Goal: Transaction & Acquisition: Purchase product/service

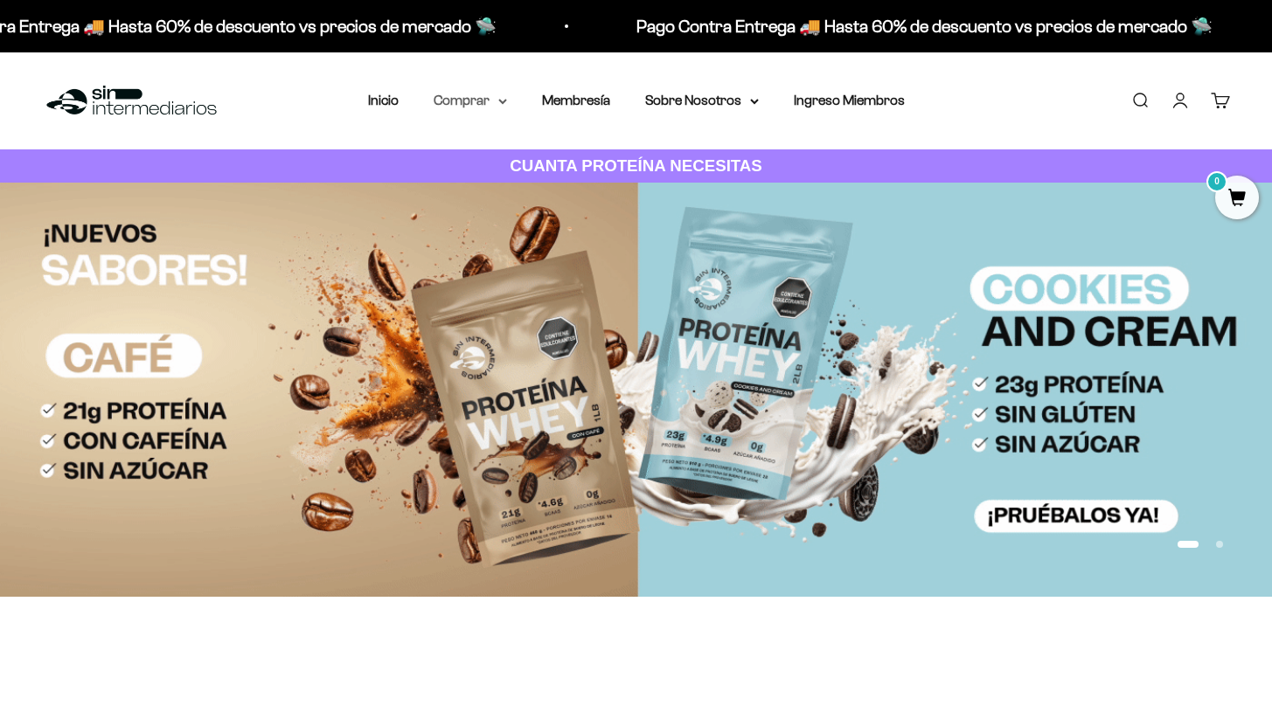
click at [501, 105] on summary "Comprar" at bounding box center [470, 100] width 73 height 23
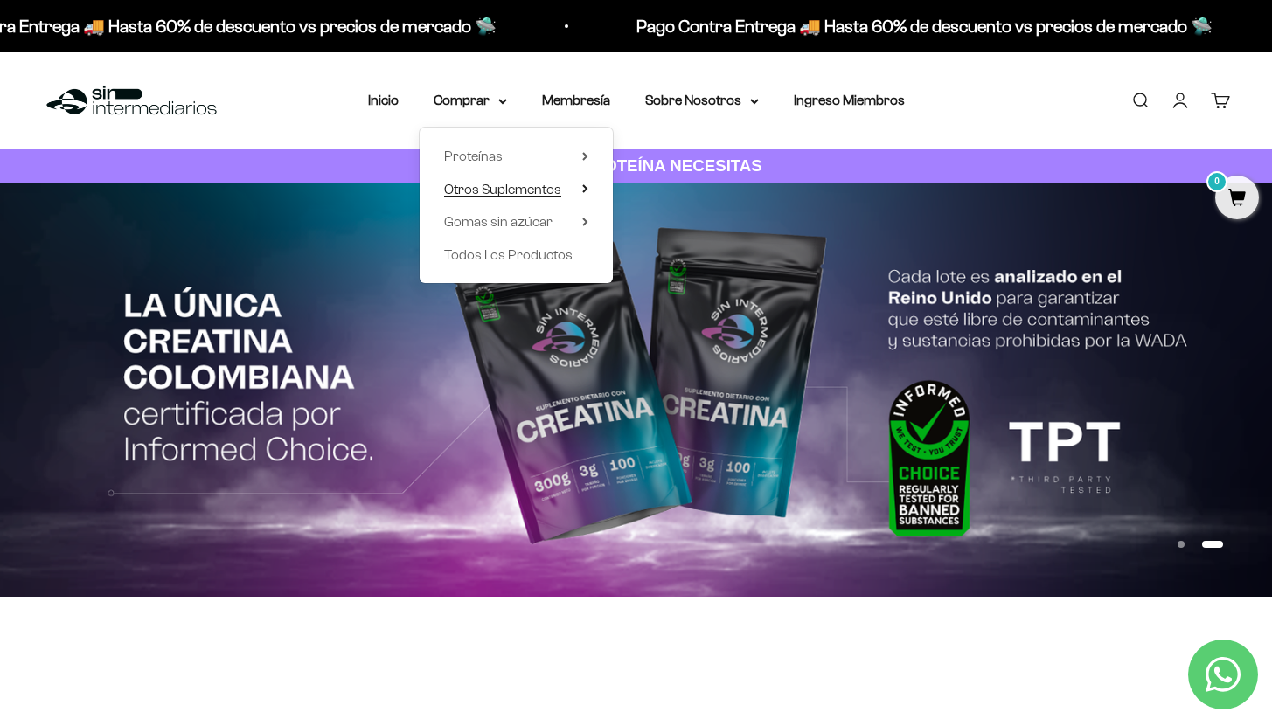
click at [577, 185] on summary "Otros Suplementos" at bounding box center [516, 189] width 144 height 23
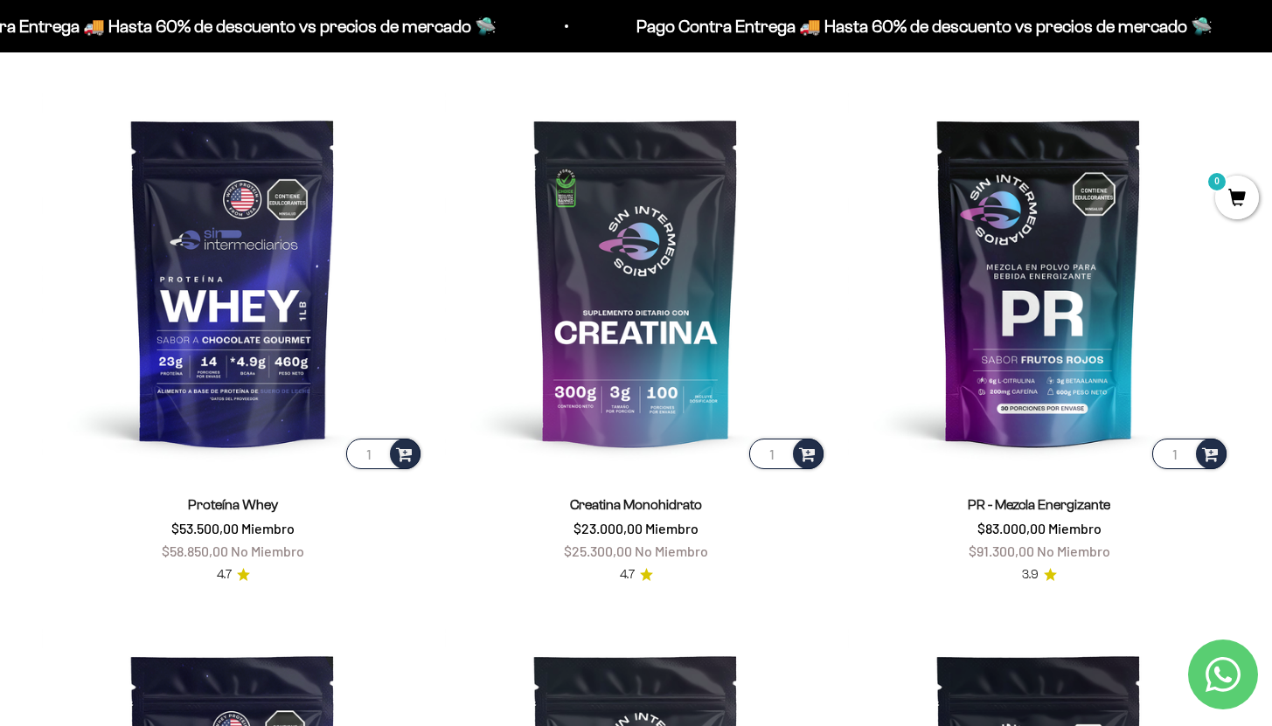
scroll to position [703, 0]
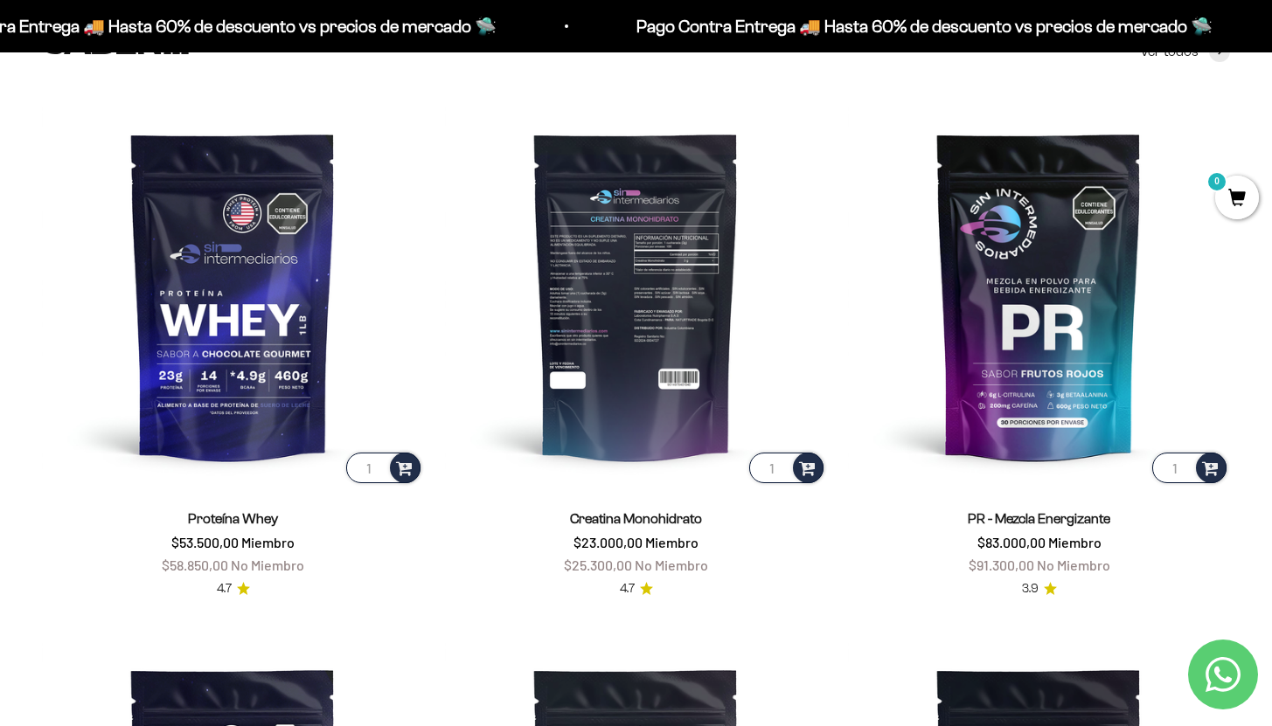
click at [657, 351] on img at bounding box center [636, 296] width 382 height 382
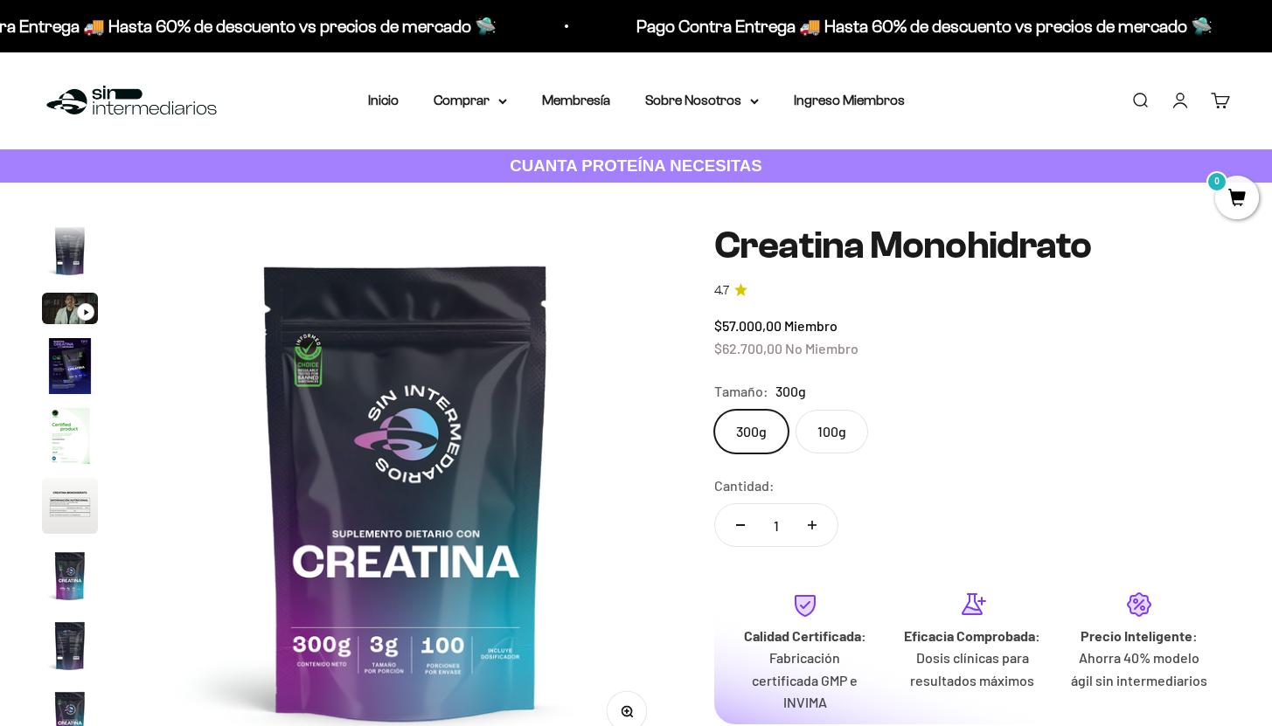
scroll to position [72, 0]
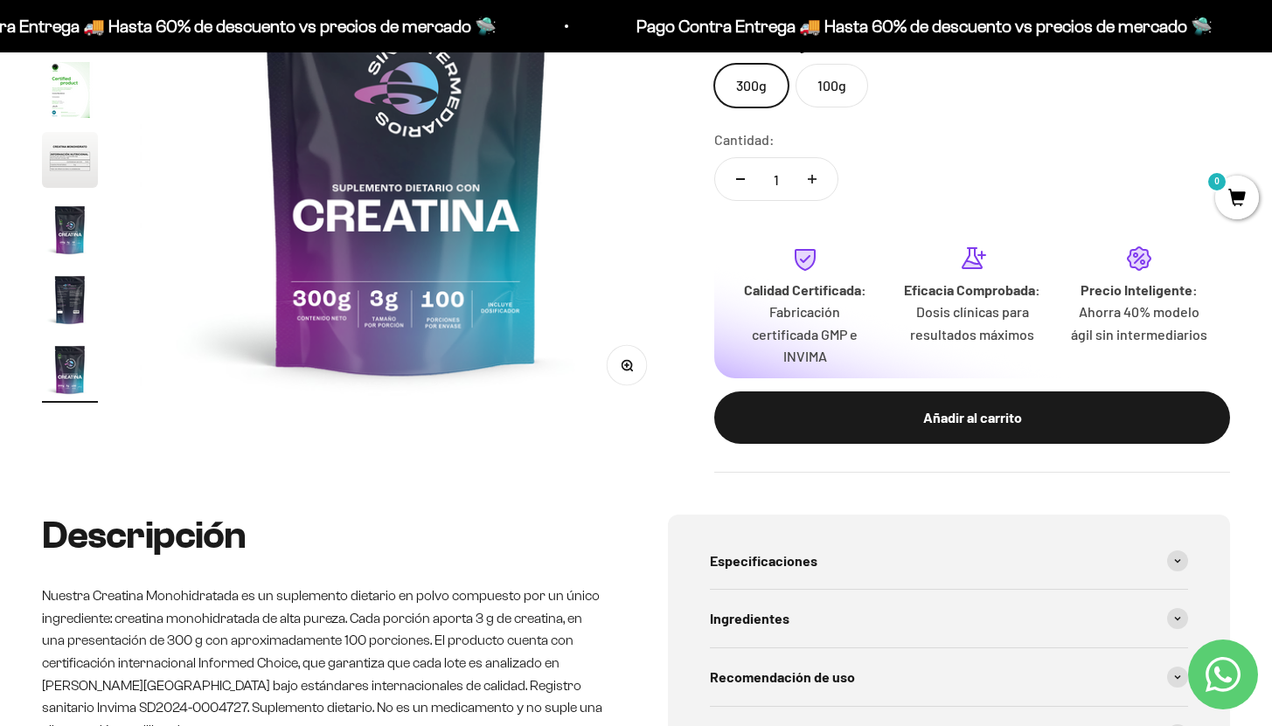
click at [828, 95] on label "100g" at bounding box center [831, 86] width 73 height 44
click at [714, 64] on input "100g" at bounding box center [713, 63] width 1 height 1
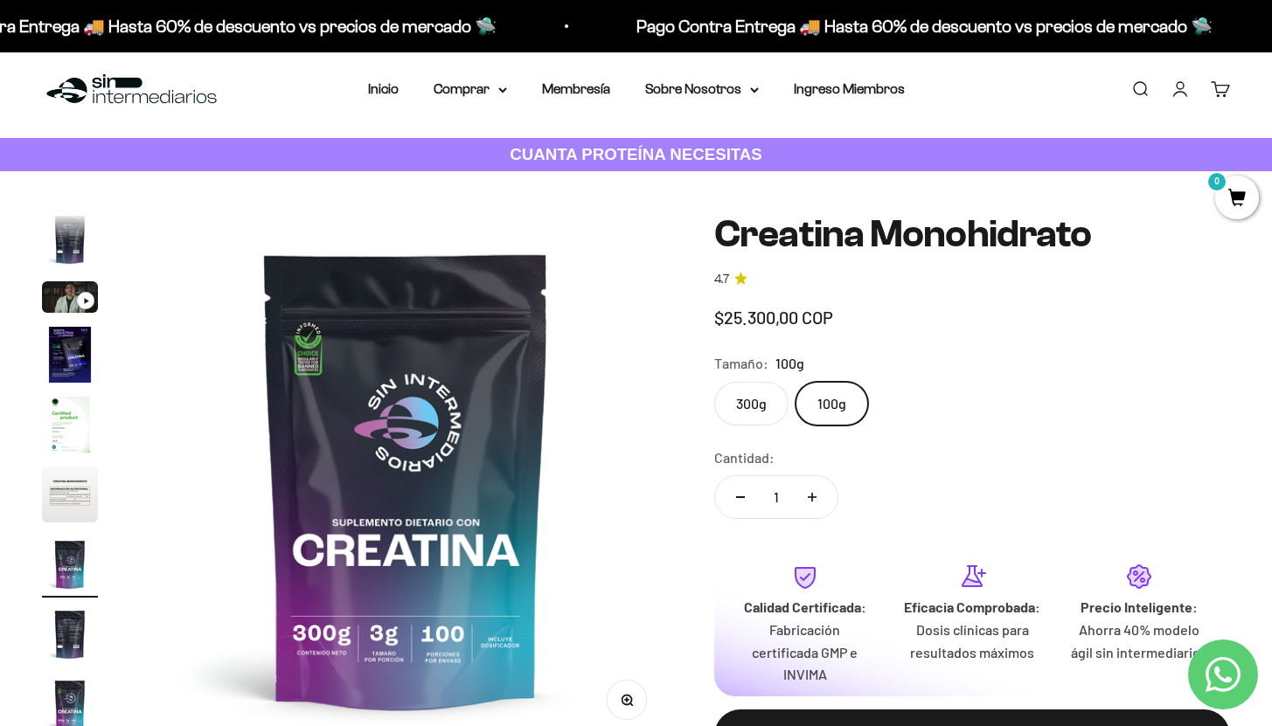
scroll to position [0, 3319]
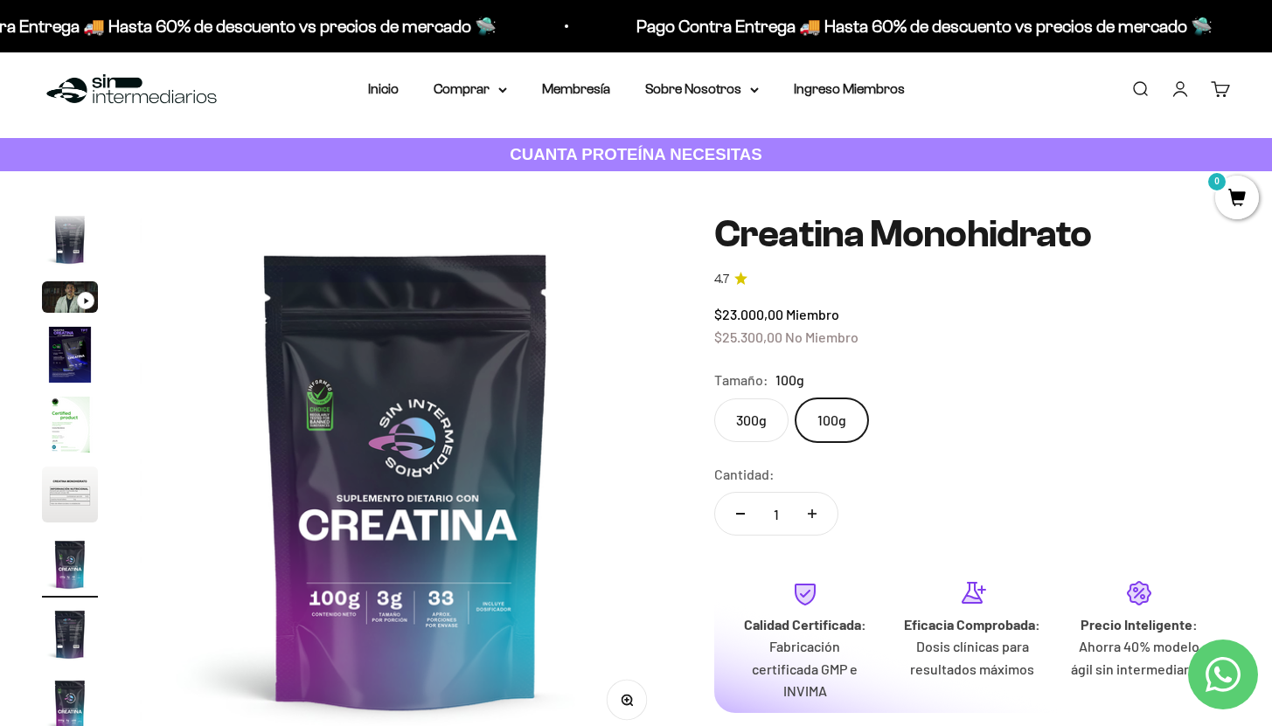
click at [748, 438] on label "300g" at bounding box center [751, 421] width 74 height 44
click at [714, 399] on input "300g" at bounding box center [713, 398] width 1 height 1
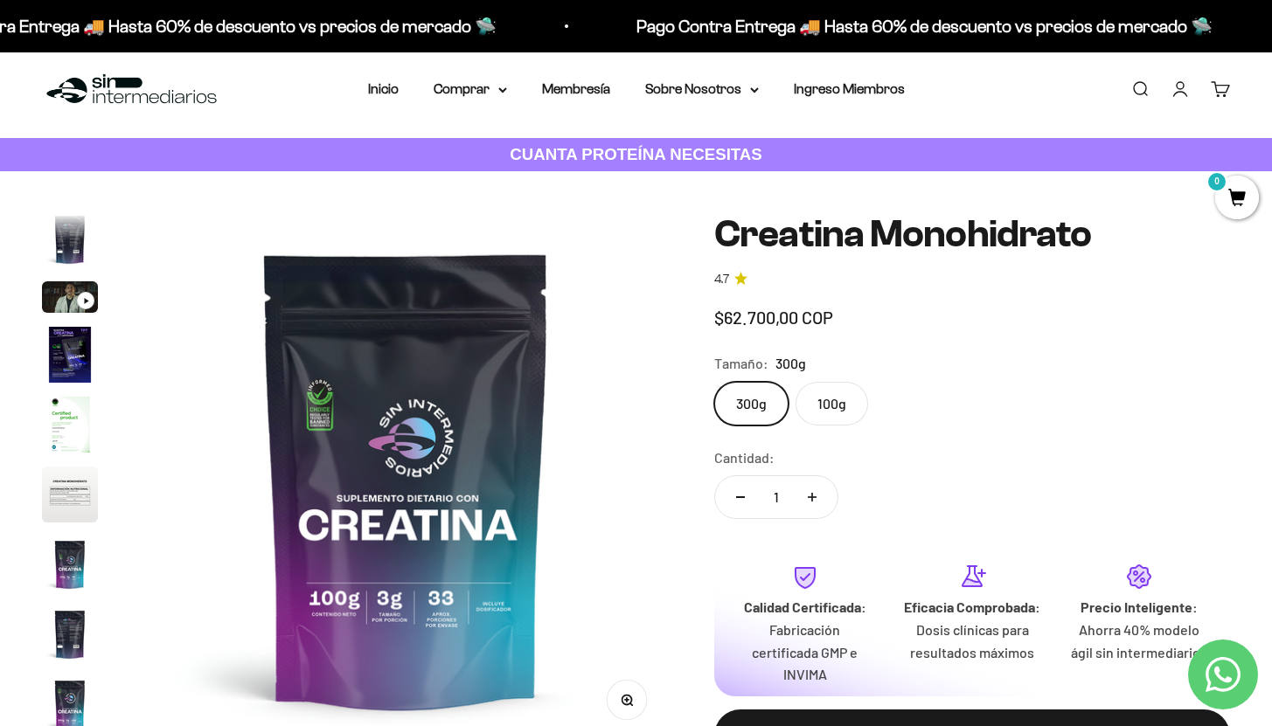
scroll to position [0, 4426]
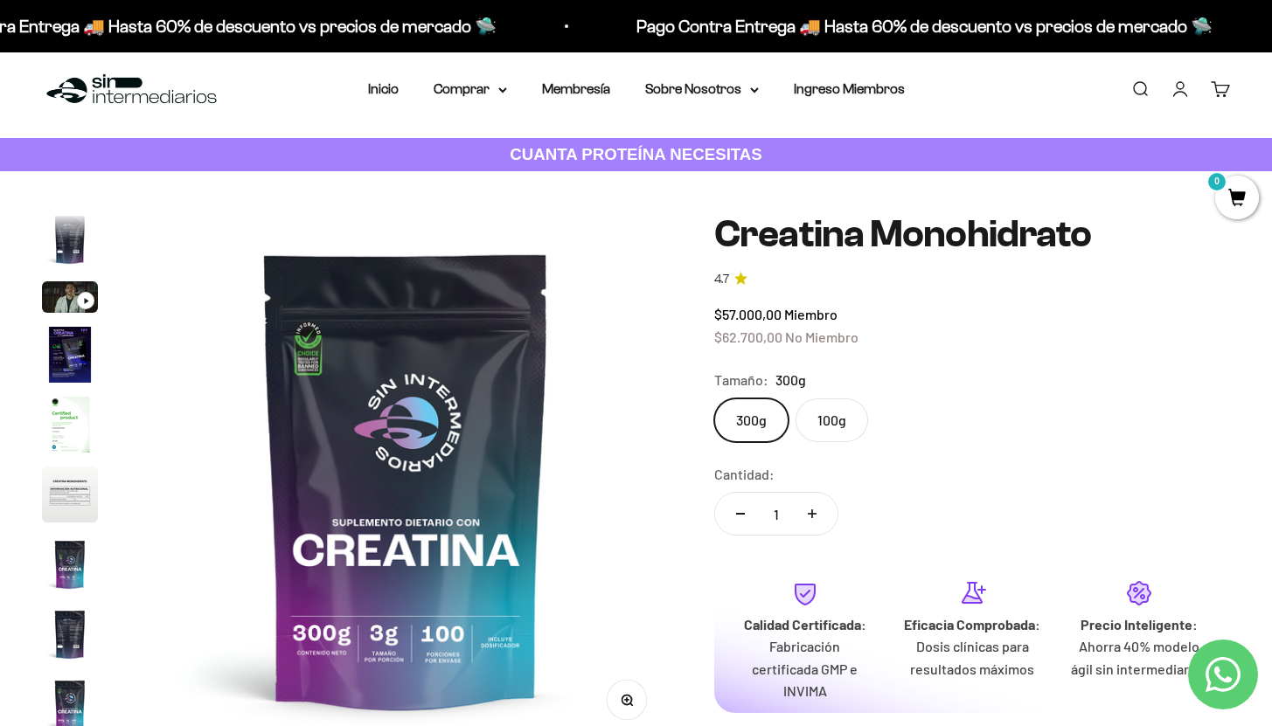
click at [827, 427] on label "100g" at bounding box center [831, 421] width 73 height 44
click at [714, 399] on input "100g" at bounding box center [713, 398] width 1 height 1
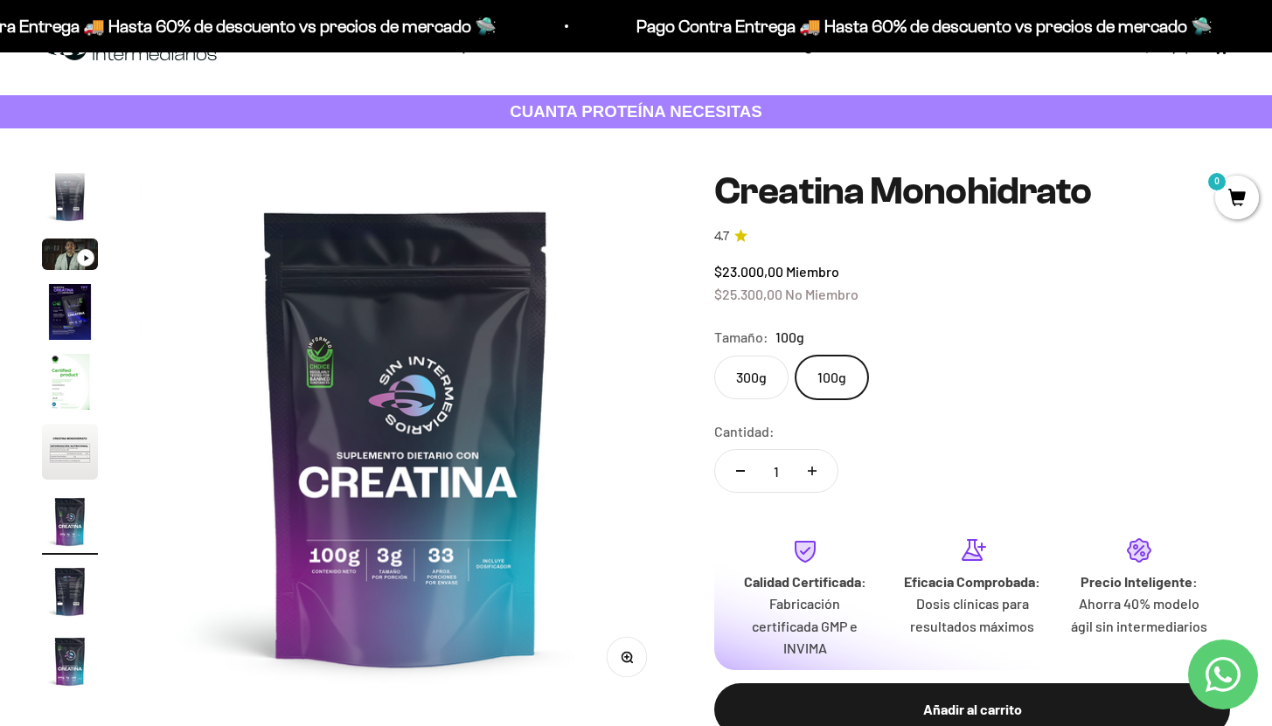
scroll to position [55, 0]
click at [757, 385] on label "300g" at bounding box center [751, 377] width 74 height 44
click at [714, 355] on input "300g" at bounding box center [713, 354] width 1 height 1
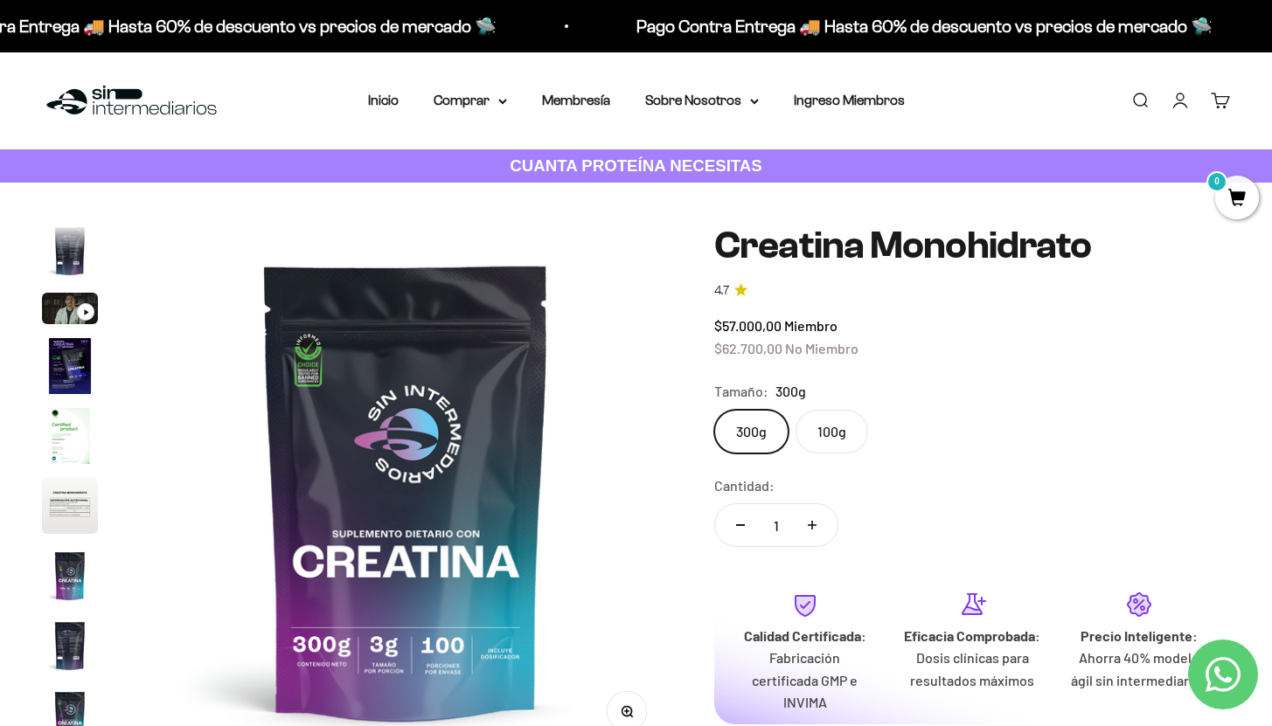
scroll to position [29, 0]
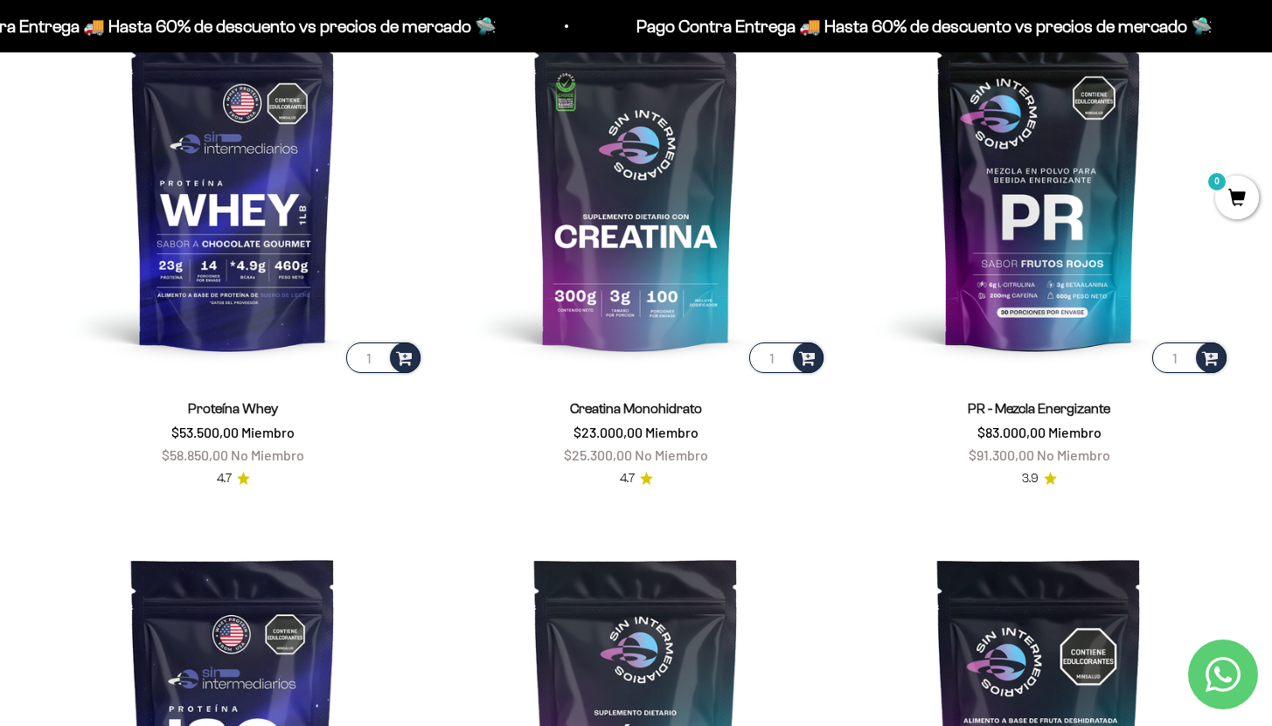
scroll to position [816, 0]
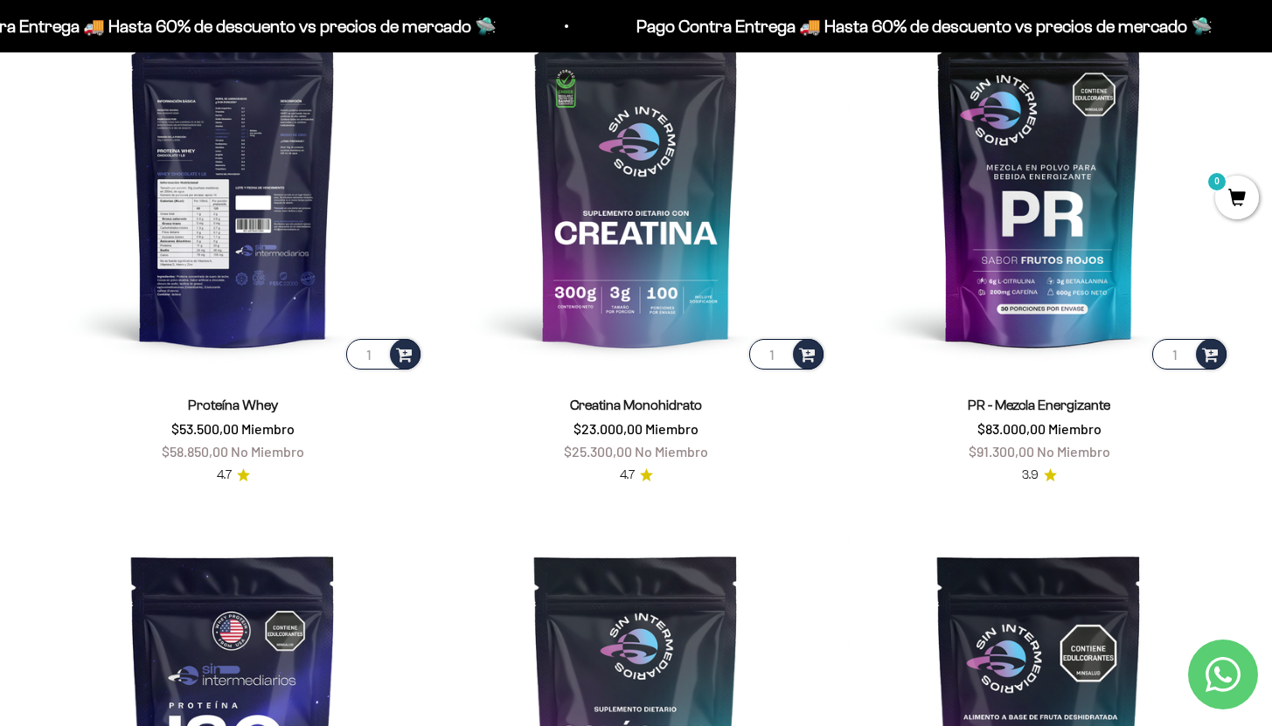
click at [265, 229] on img at bounding box center [233, 182] width 382 height 382
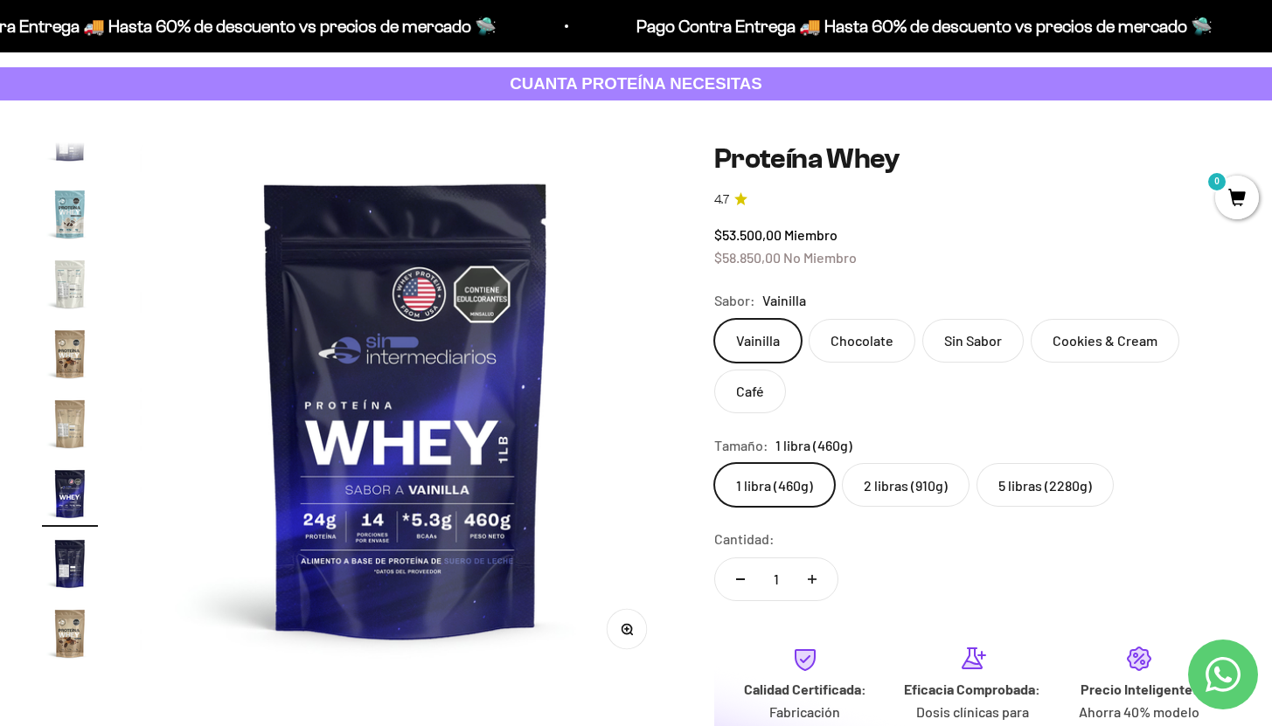
scroll to position [90, 0]
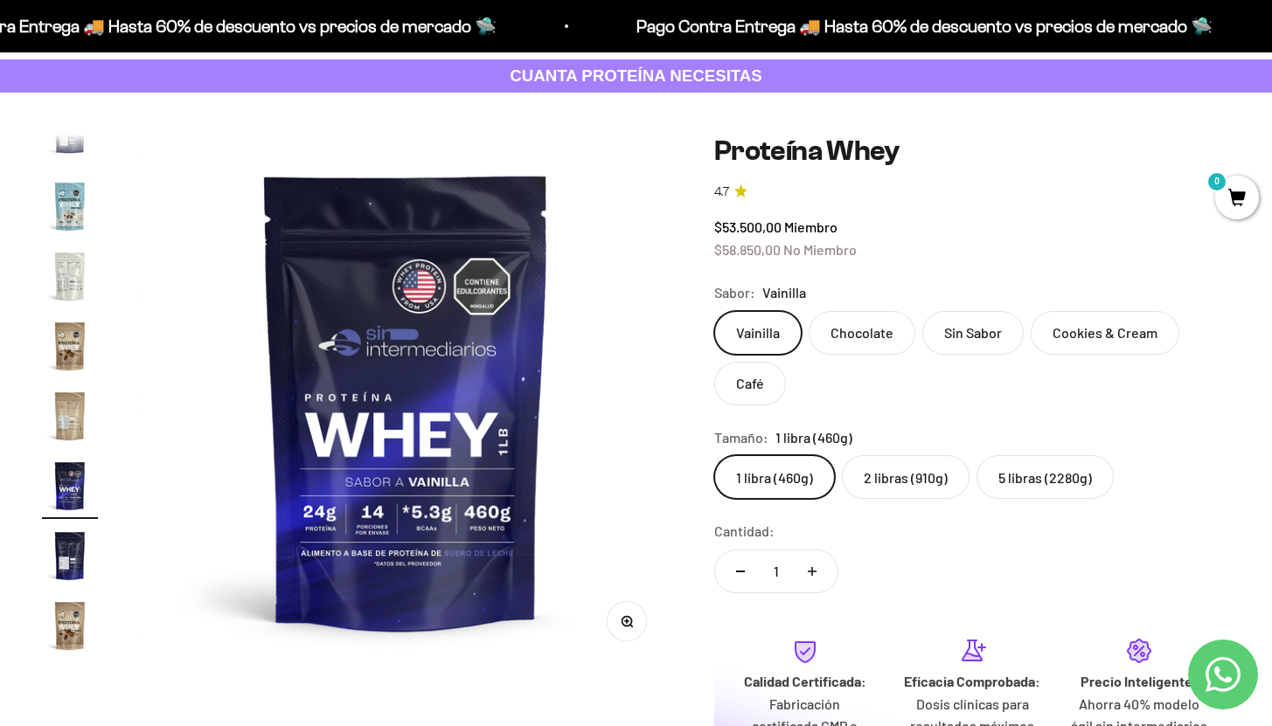
click at [904, 476] on label "2 libras (910g)" at bounding box center [906, 477] width 128 height 44
click at [714, 455] on input "2 libras (910g)" at bounding box center [713, 454] width 1 height 1
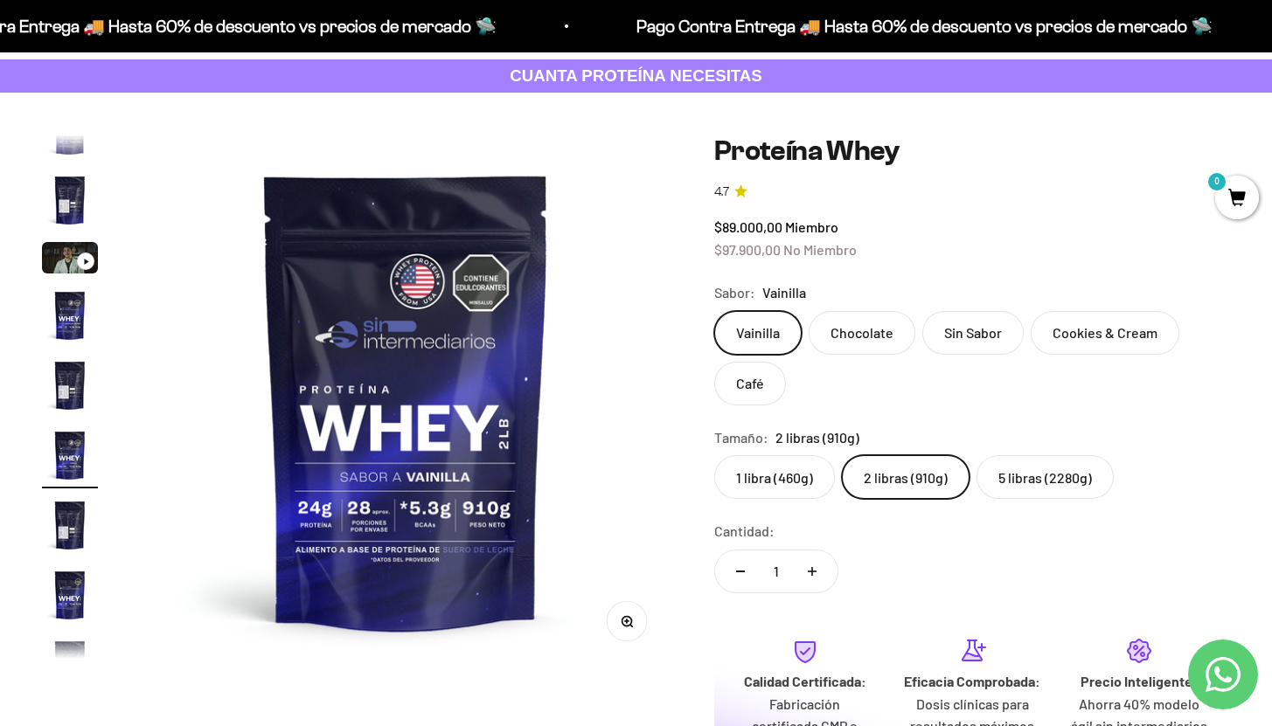
scroll to position [32, 0]
click at [1028, 477] on label "5 libras (2280g)" at bounding box center [1044, 477] width 137 height 44
click at [714, 455] on input "5 libras (2280g)" at bounding box center [713, 454] width 1 height 1
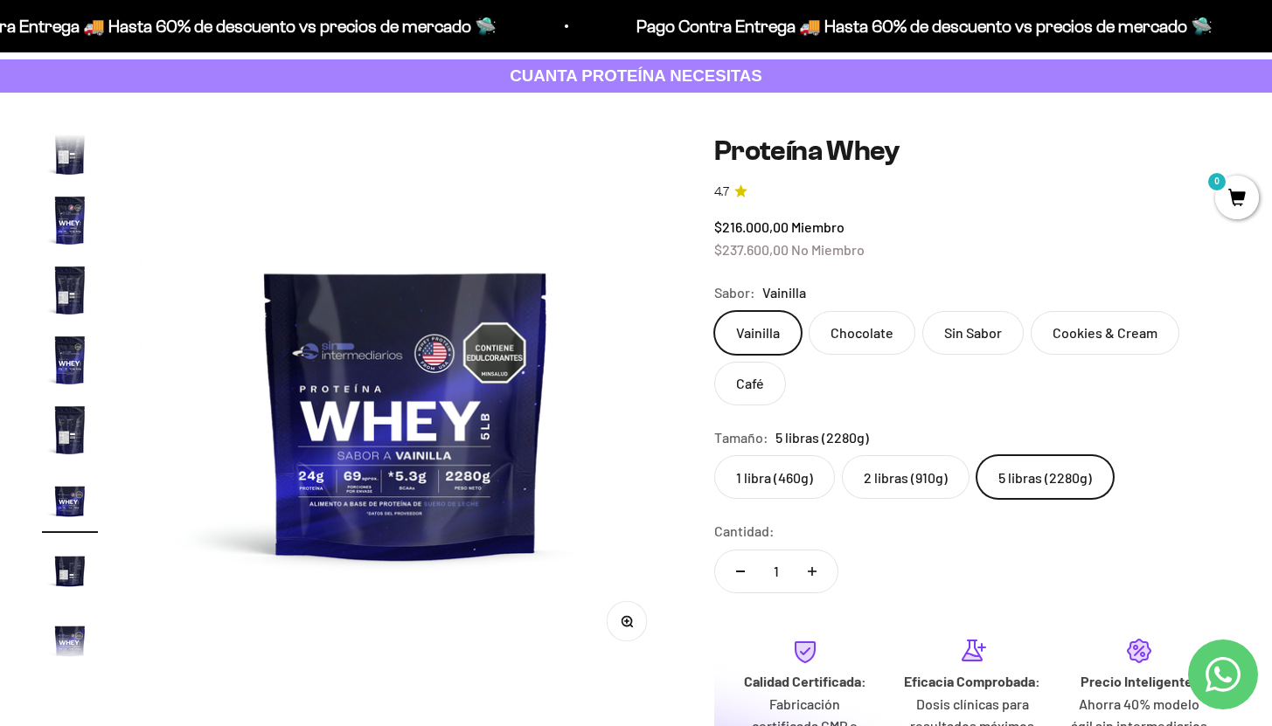
scroll to position [312, 0]
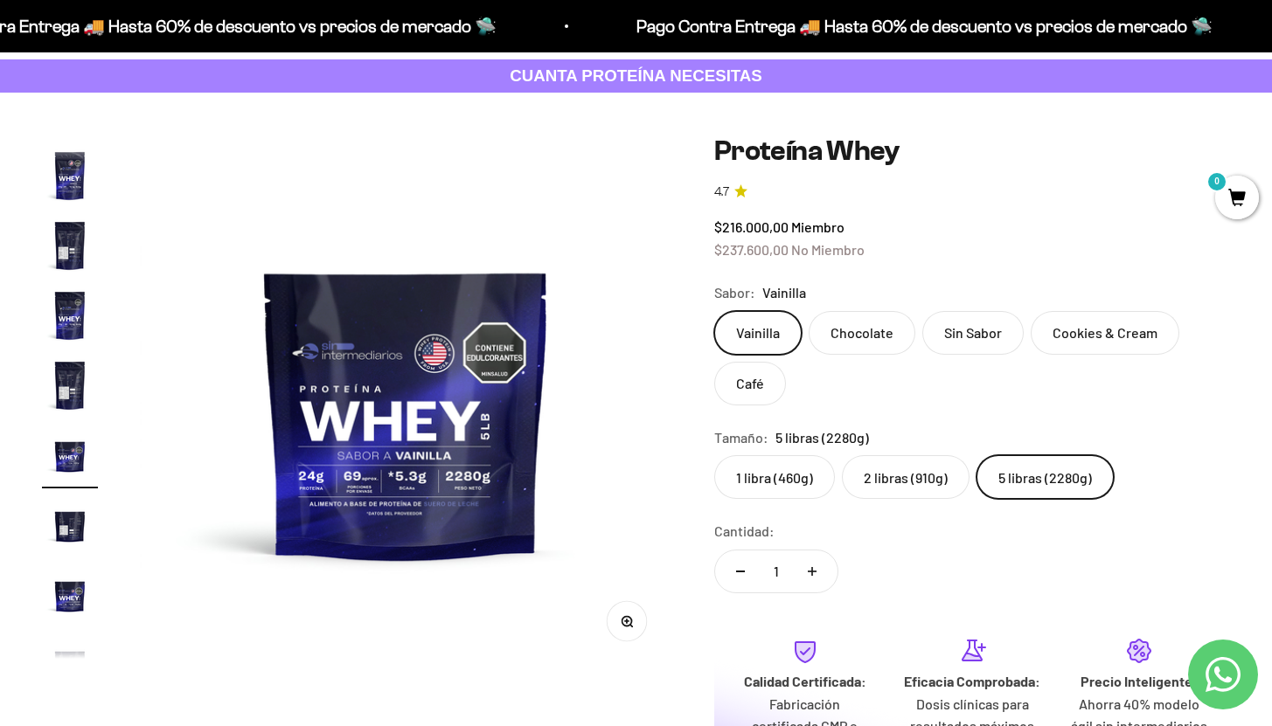
click at [889, 481] on label "2 libras (910g)" at bounding box center [906, 477] width 128 height 44
click at [714, 455] on input "2 libras (910g)" at bounding box center [713, 454] width 1 height 1
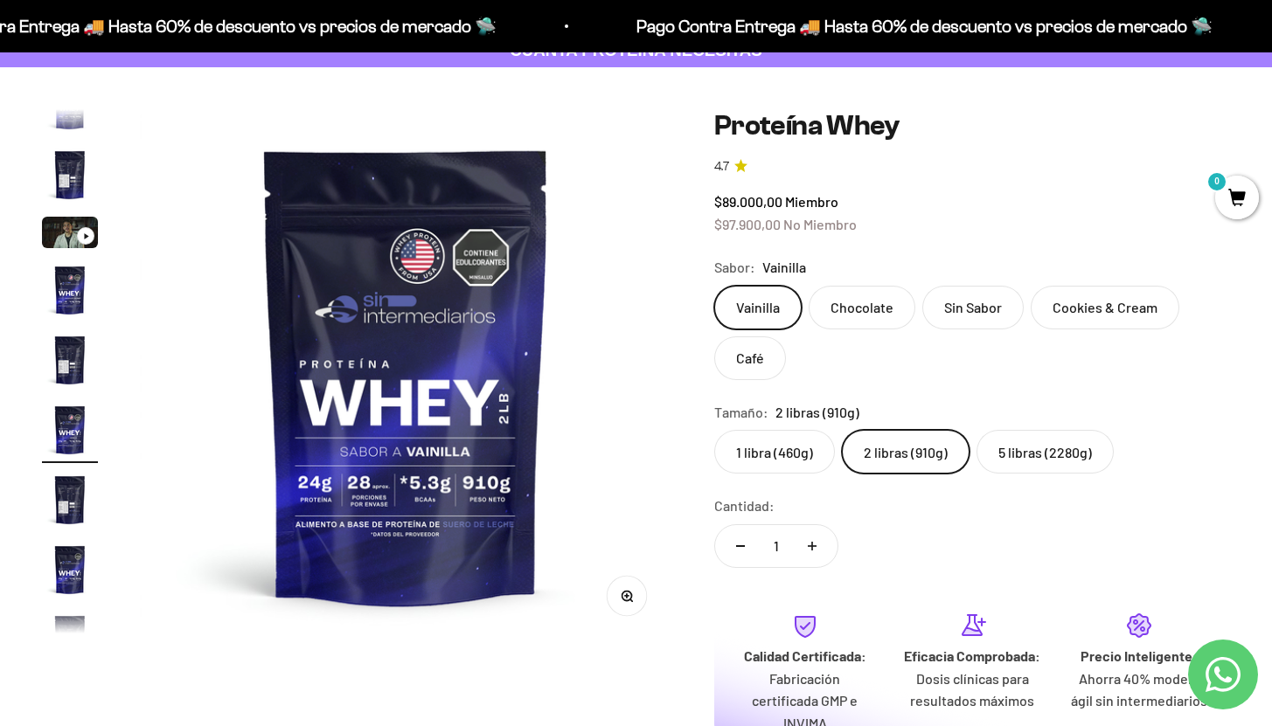
scroll to position [119, 0]
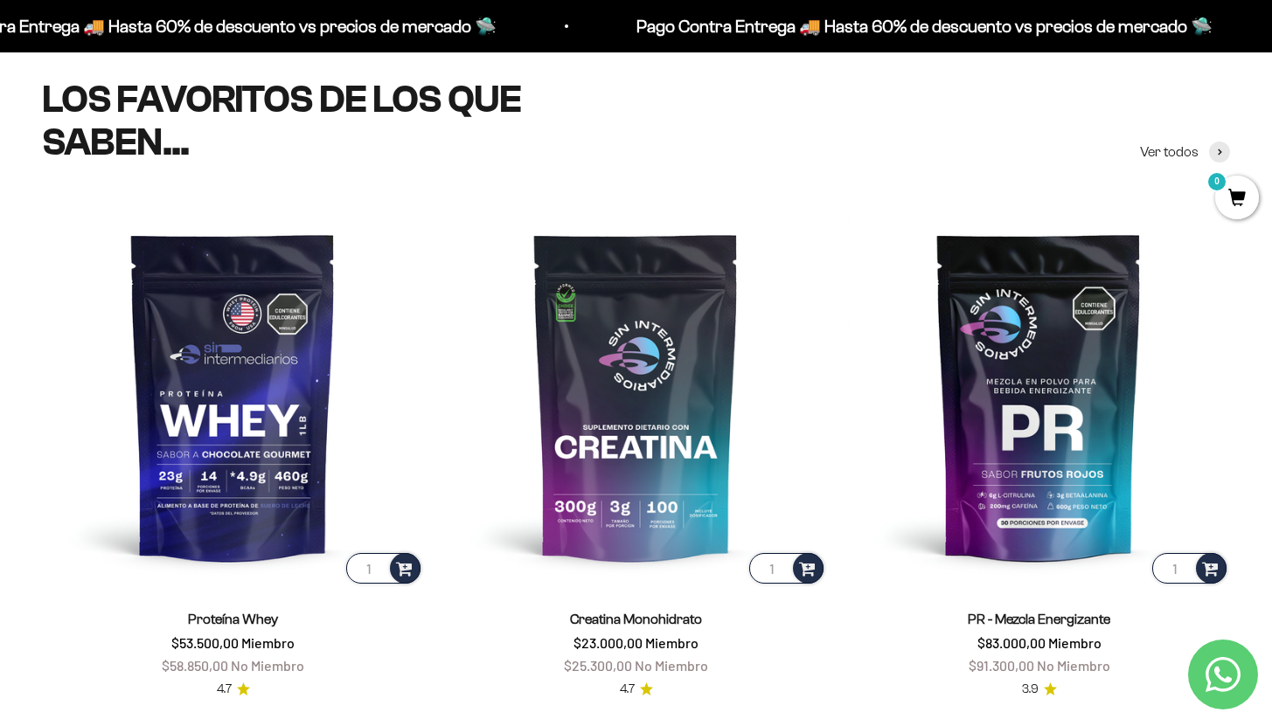
scroll to position [658, 0]
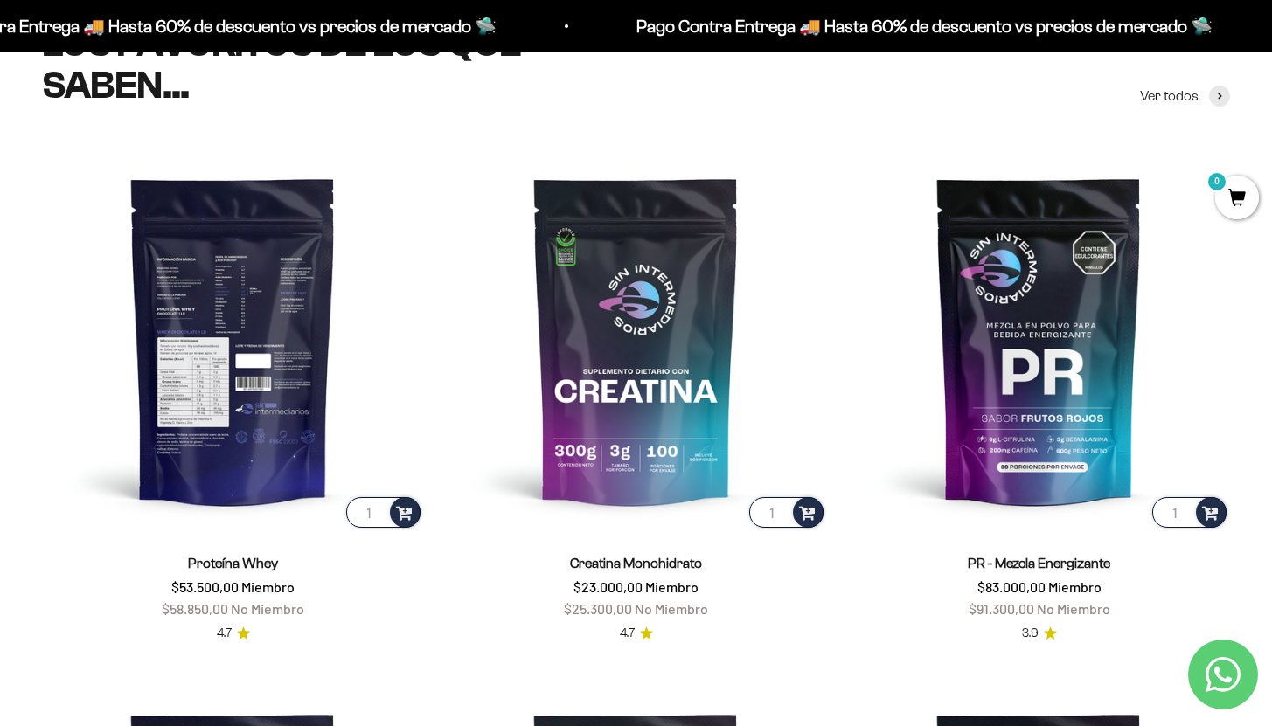
click at [239, 338] on img at bounding box center [233, 340] width 382 height 382
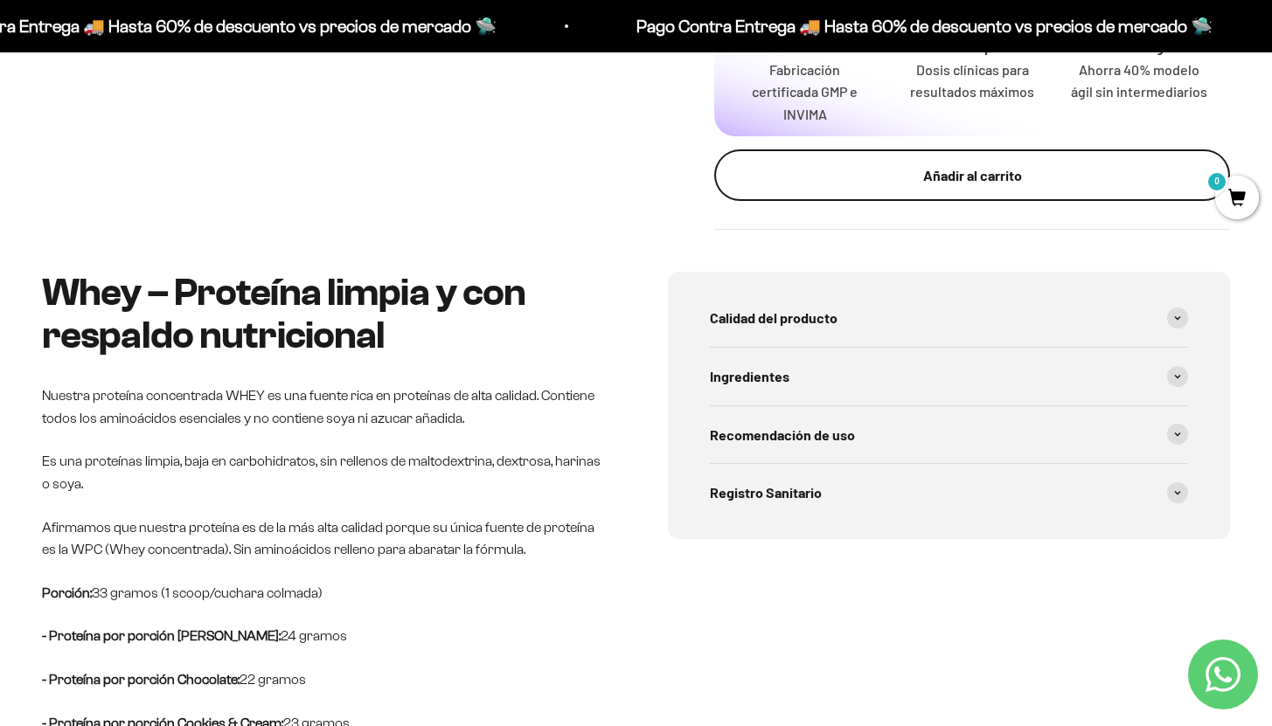
scroll to position [725, 0]
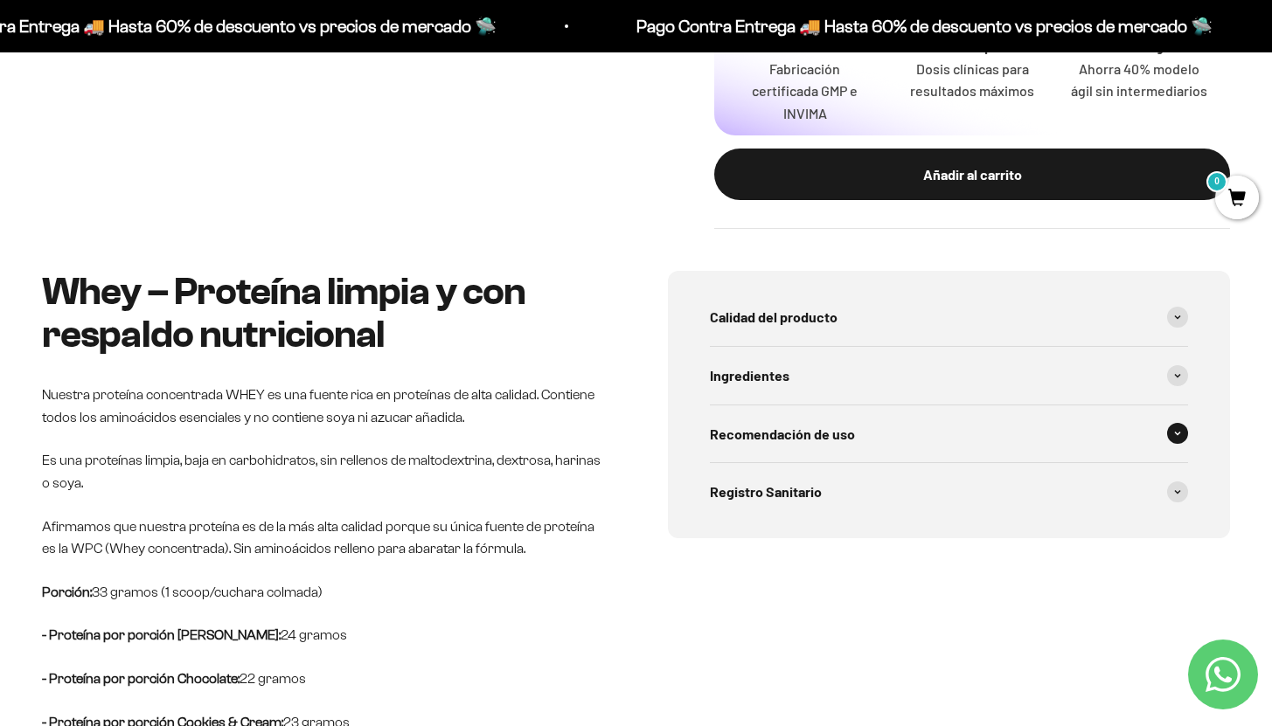
click at [844, 437] on span "Recomendación de uso" at bounding box center [782, 434] width 145 height 23
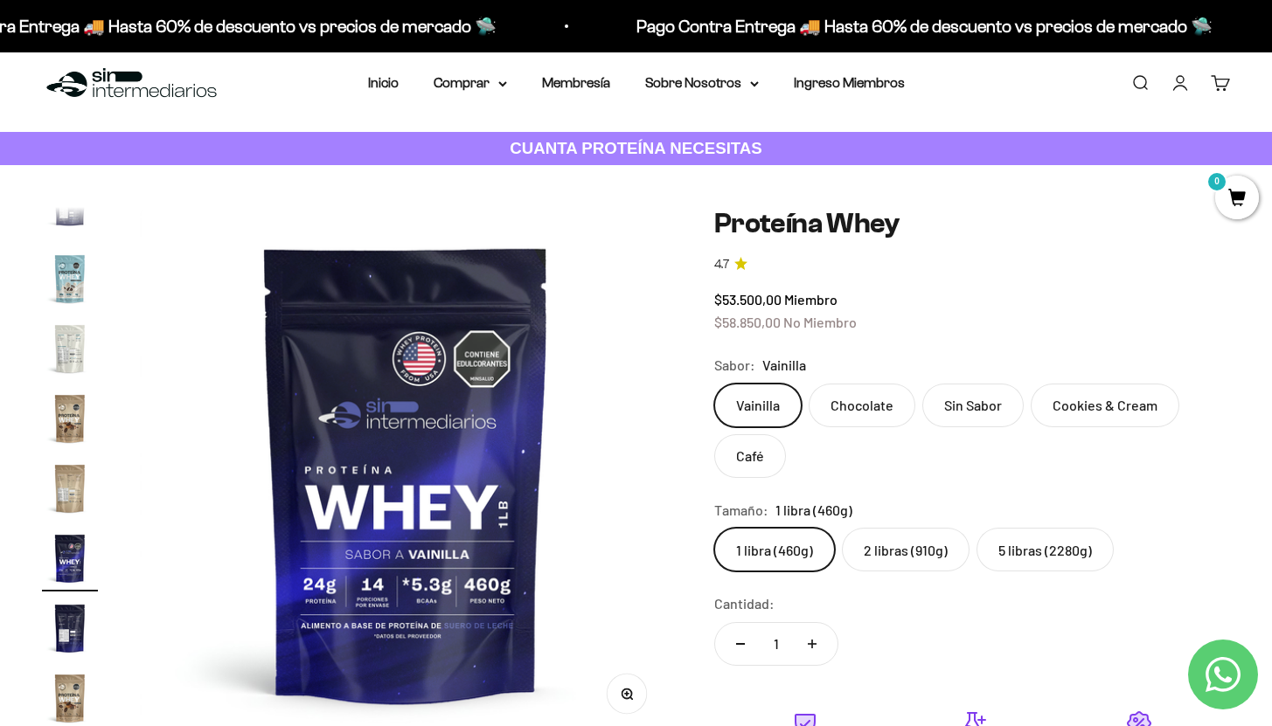
scroll to position [160, 0]
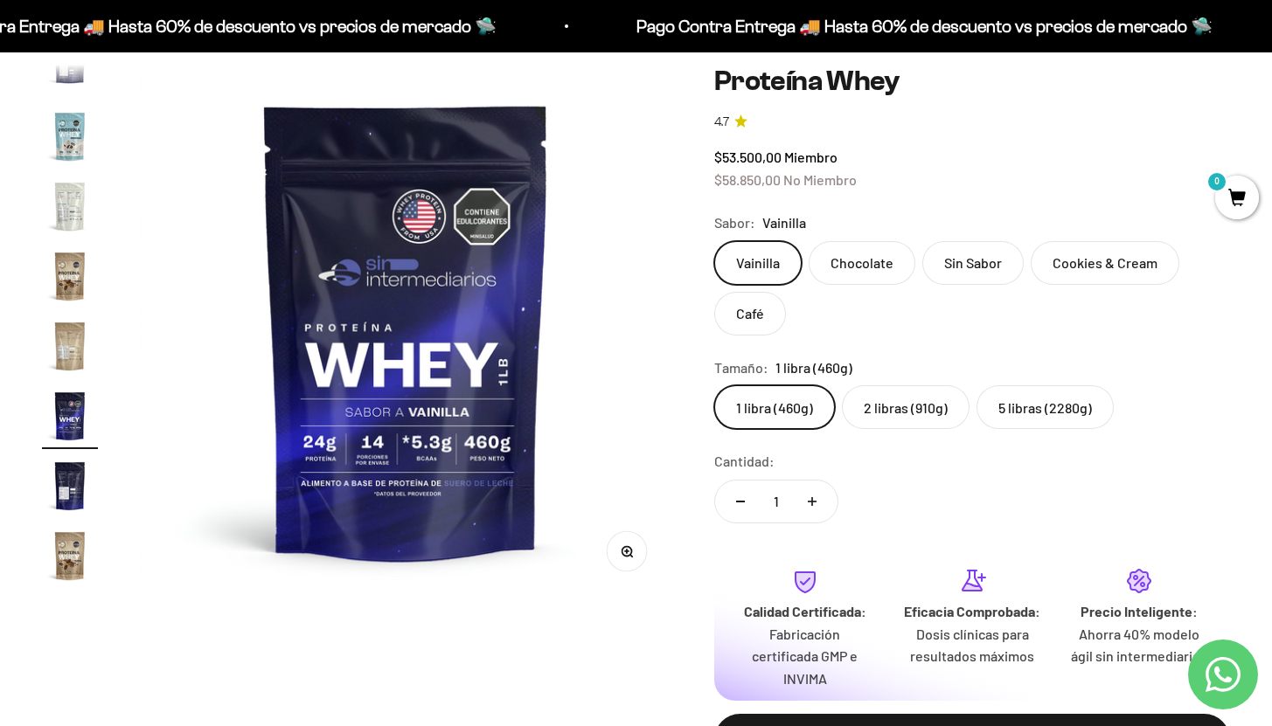
click at [912, 416] on label "2 libras (910g)" at bounding box center [906, 407] width 128 height 44
click at [714, 385] on input "2 libras (910g)" at bounding box center [713, 385] width 1 height 1
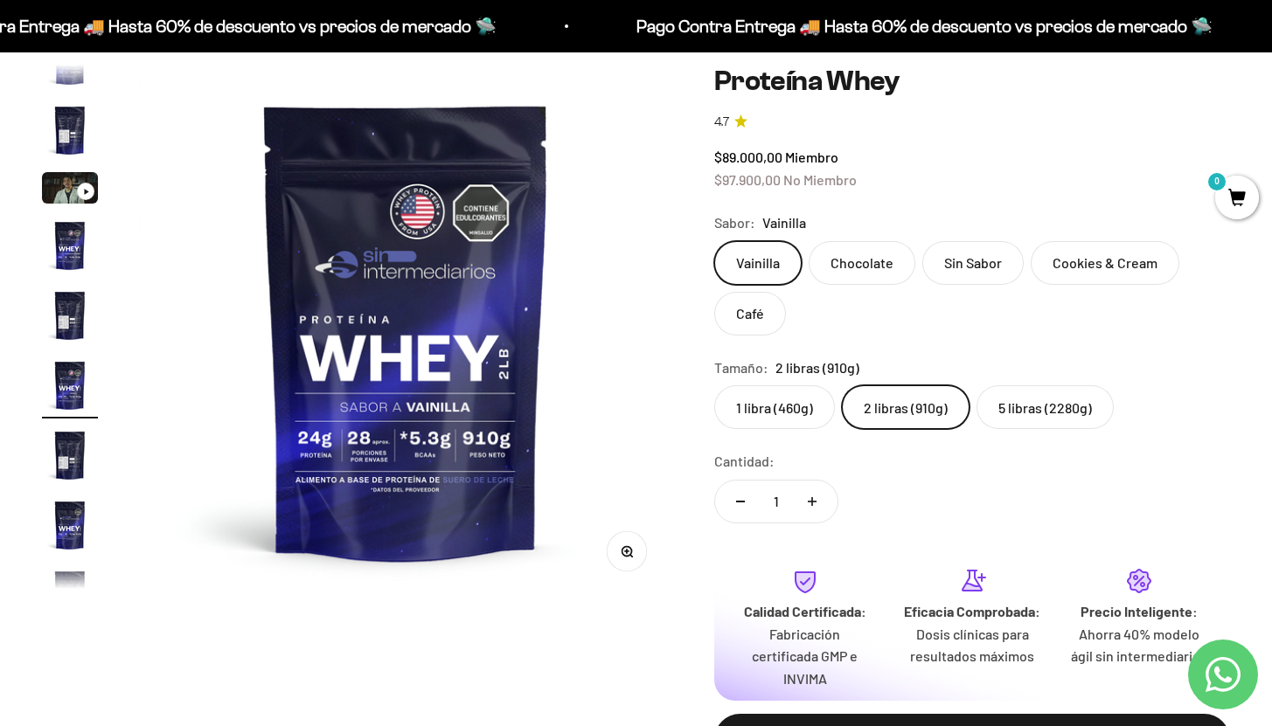
scroll to position [32, 0]
click at [1008, 402] on label "5 libras (2280g)" at bounding box center [1044, 407] width 137 height 44
click at [714, 385] on input "5 libras (2280g)" at bounding box center [713, 385] width 1 height 1
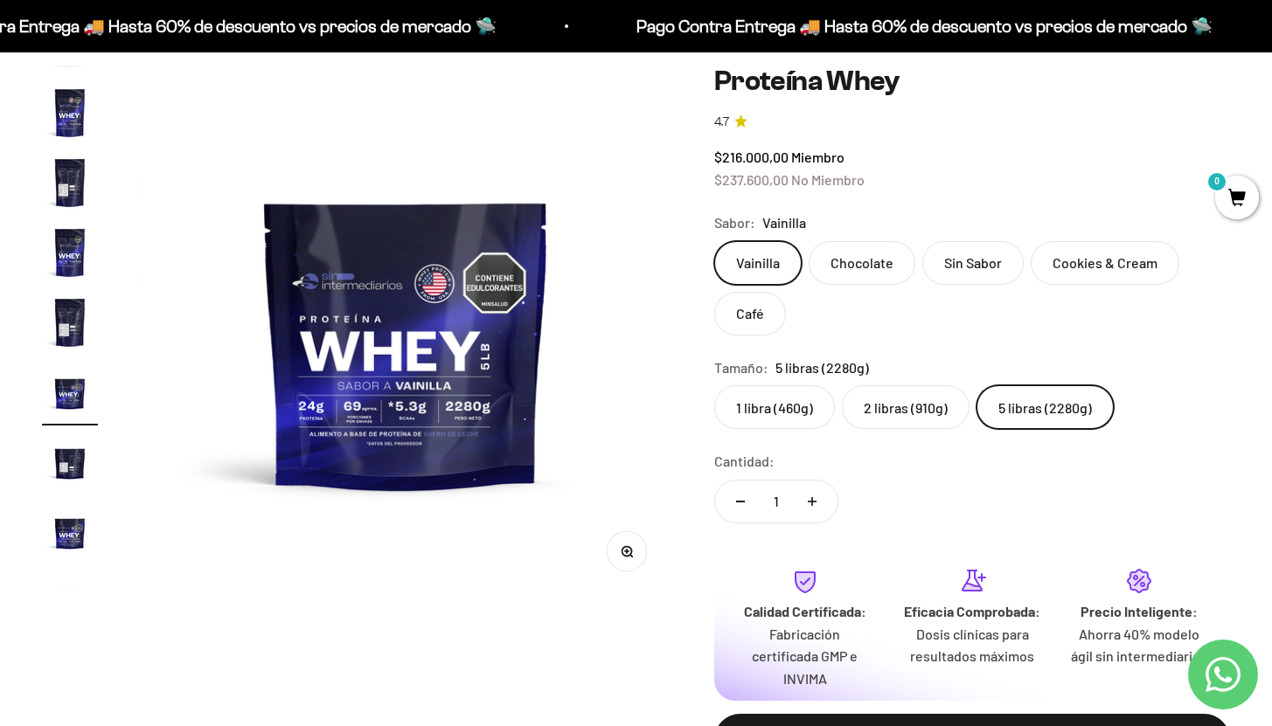
scroll to position [312, 0]
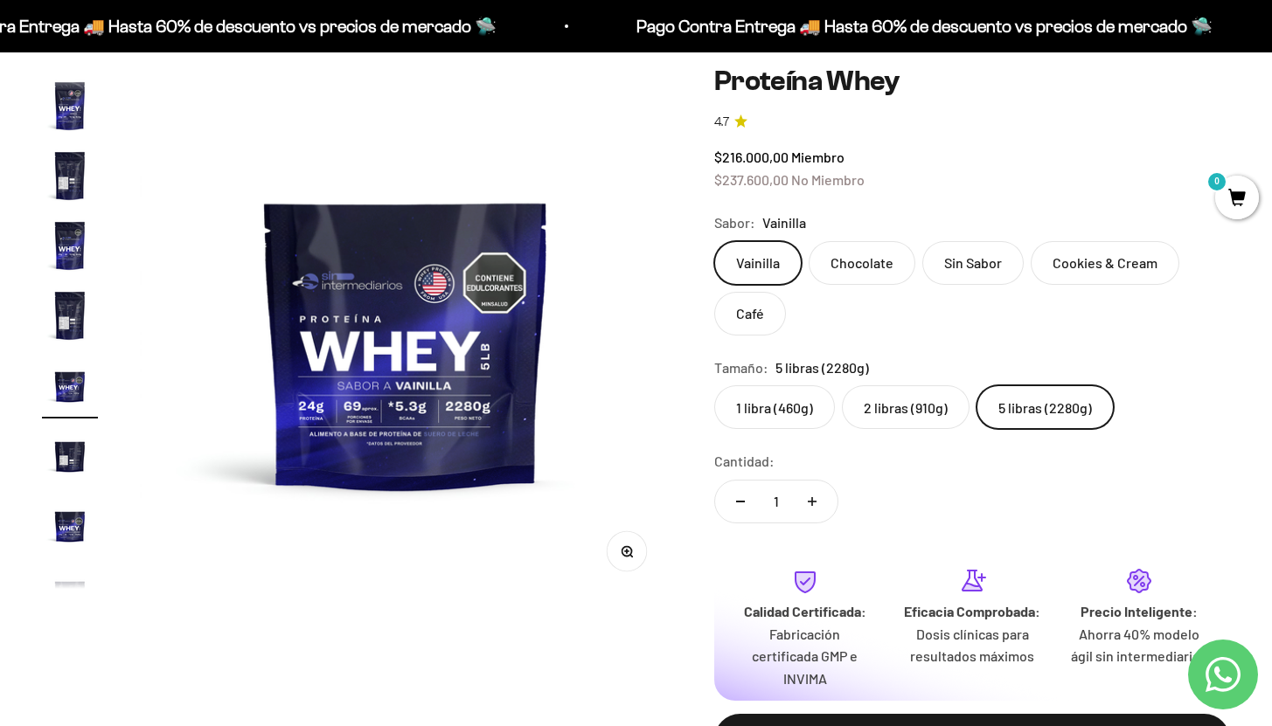
click at [889, 411] on label "2 libras (910g)" at bounding box center [906, 407] width 128 height 44
click at [714, 385] on input "2 libras (910g)" at bounding box center [713, 385] width 1 height 1
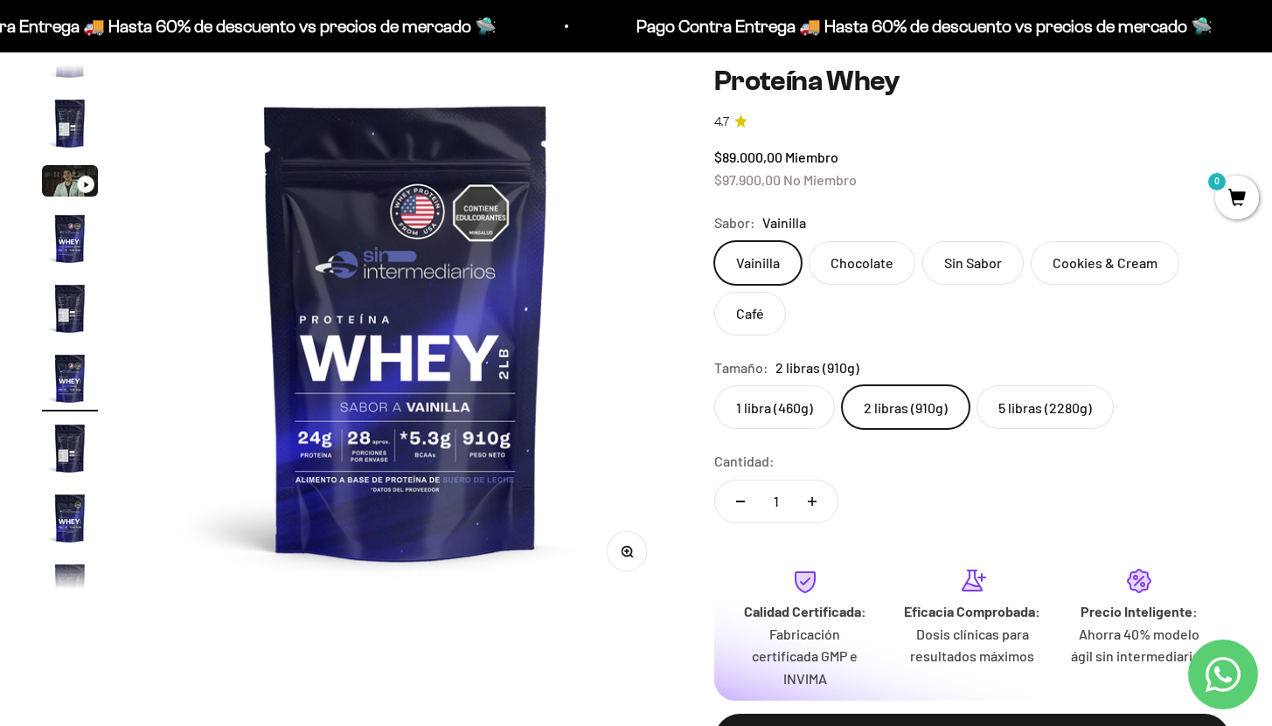
scroll to position [32, 0]
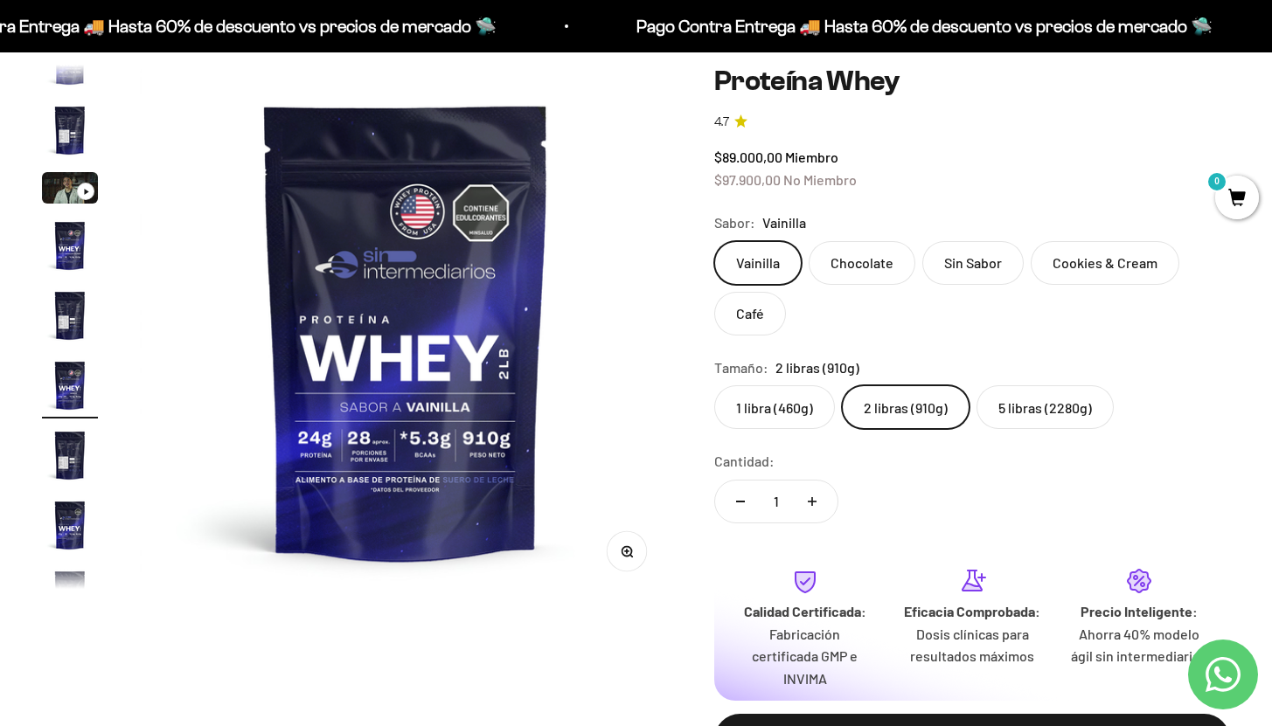
click at [858, 272] on label "Chocolate" at bounding box center [861, 263] width 107 height 44
click at [714, 241] on input "Chocolate" at bounding box center [713, 240] width 1 height 1
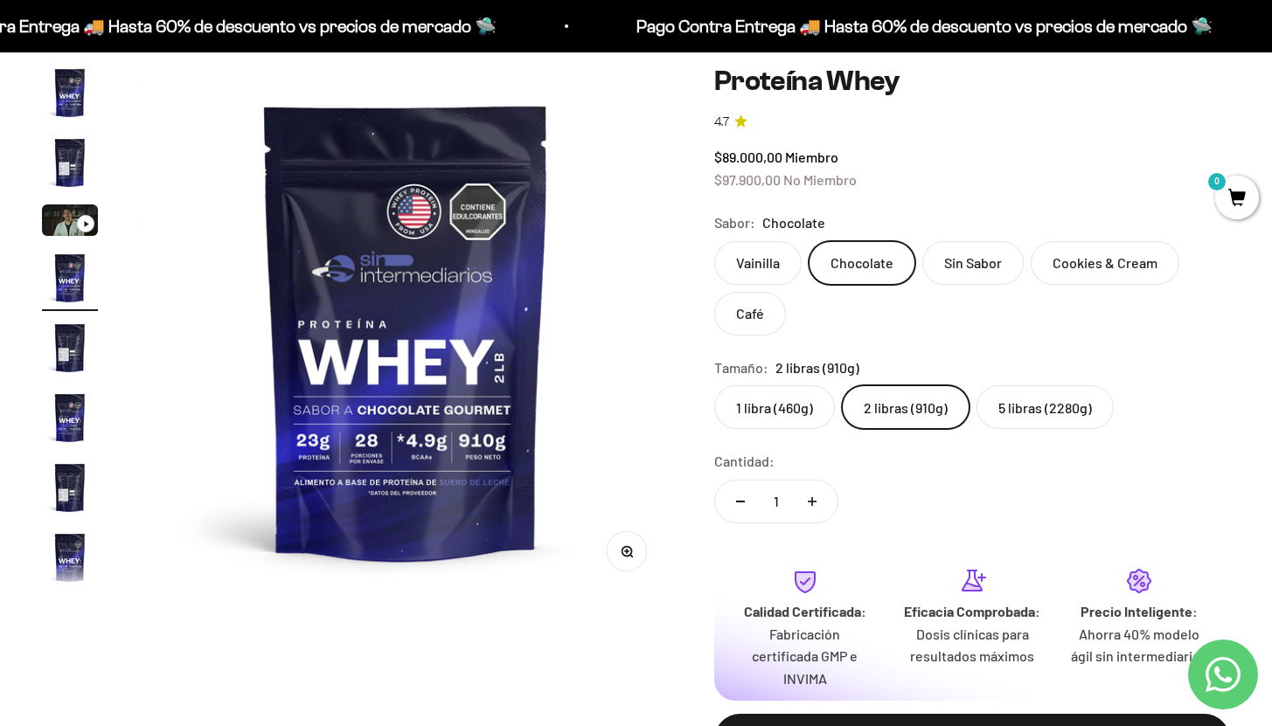
click at [760, 266] on label "Vainilla" at bounding box center [757, 263] width 87 height 44
click at [714, 241] on input "Vainilla" at bounding box center [713, 240] width 1 height 1
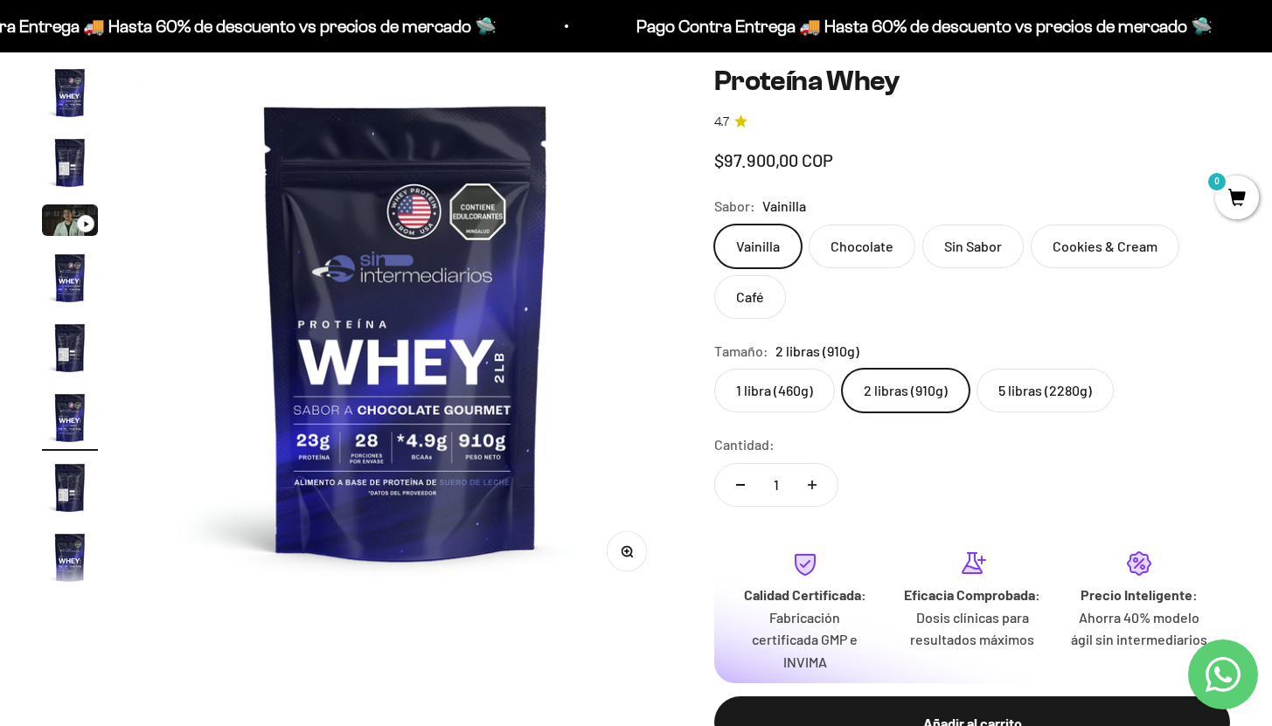
scroll to position [32, 0]
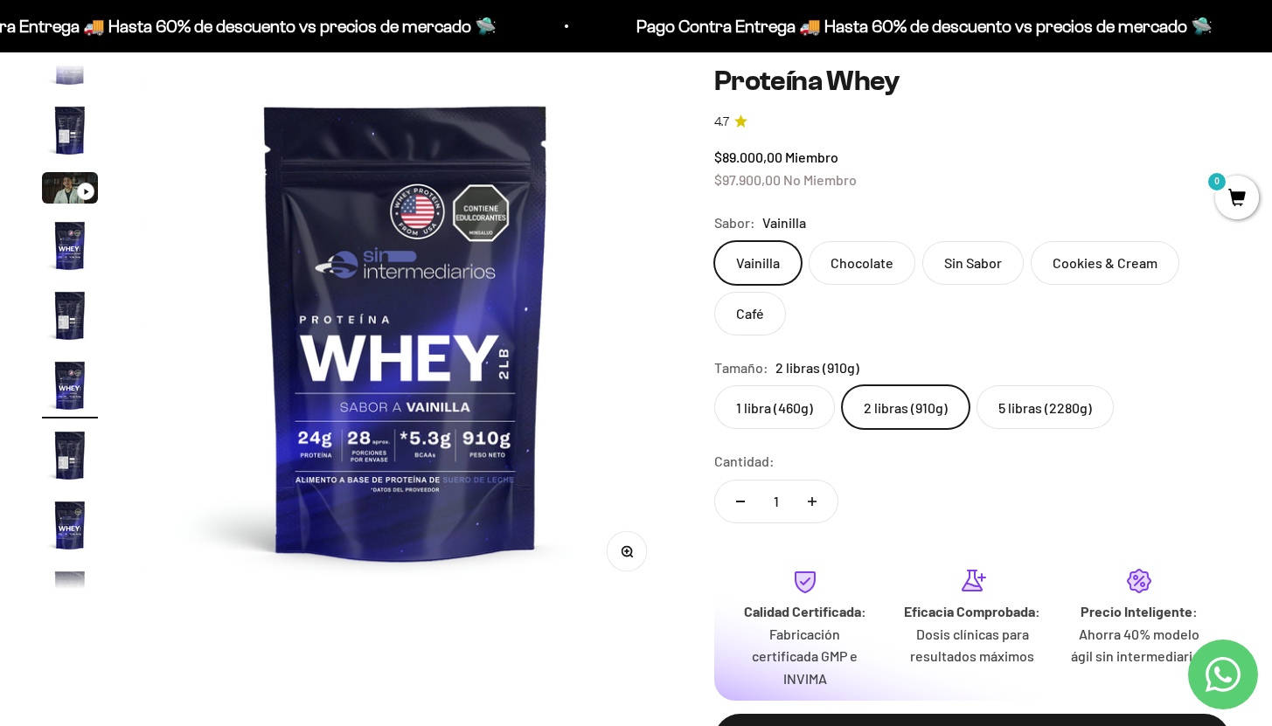
click at [970, 267] on label "Sin Sabor" at bounding box center [972, 263] width 101 height 44
click at [714, 241] on input "Sin Sabor" at bounding box center [713, 240] width 1 height 1
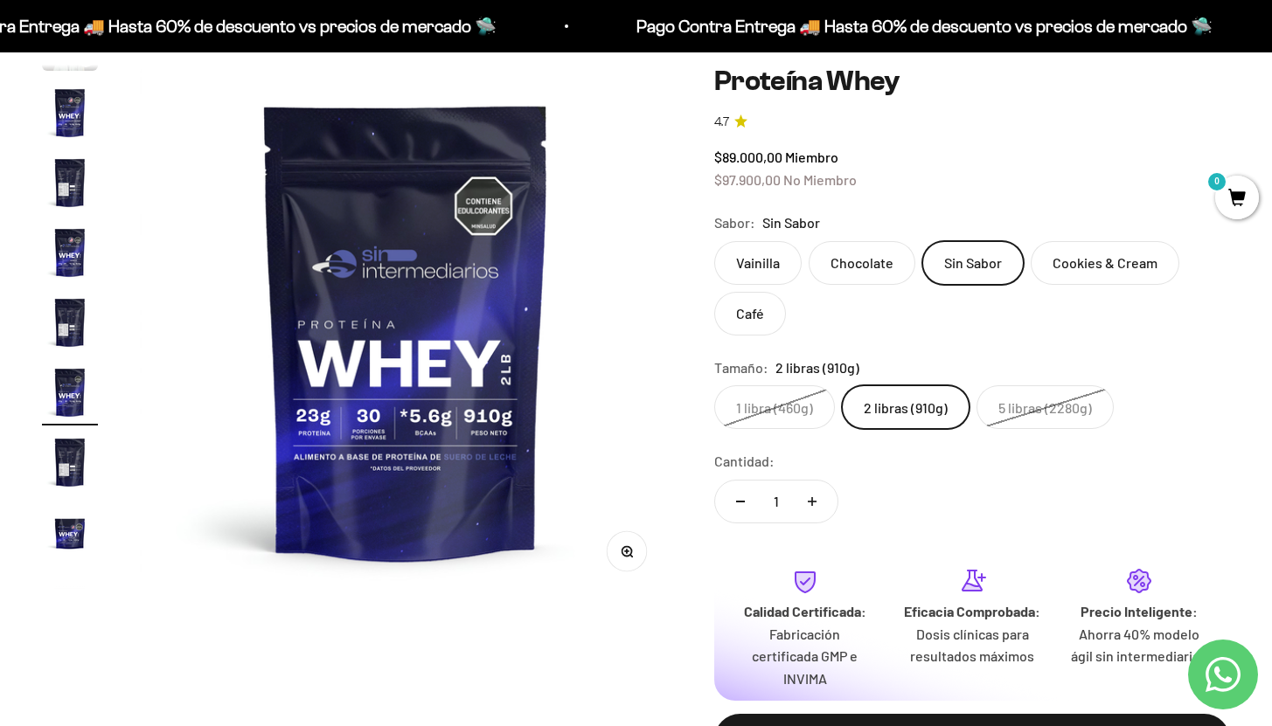
scroll to position [172, 0]
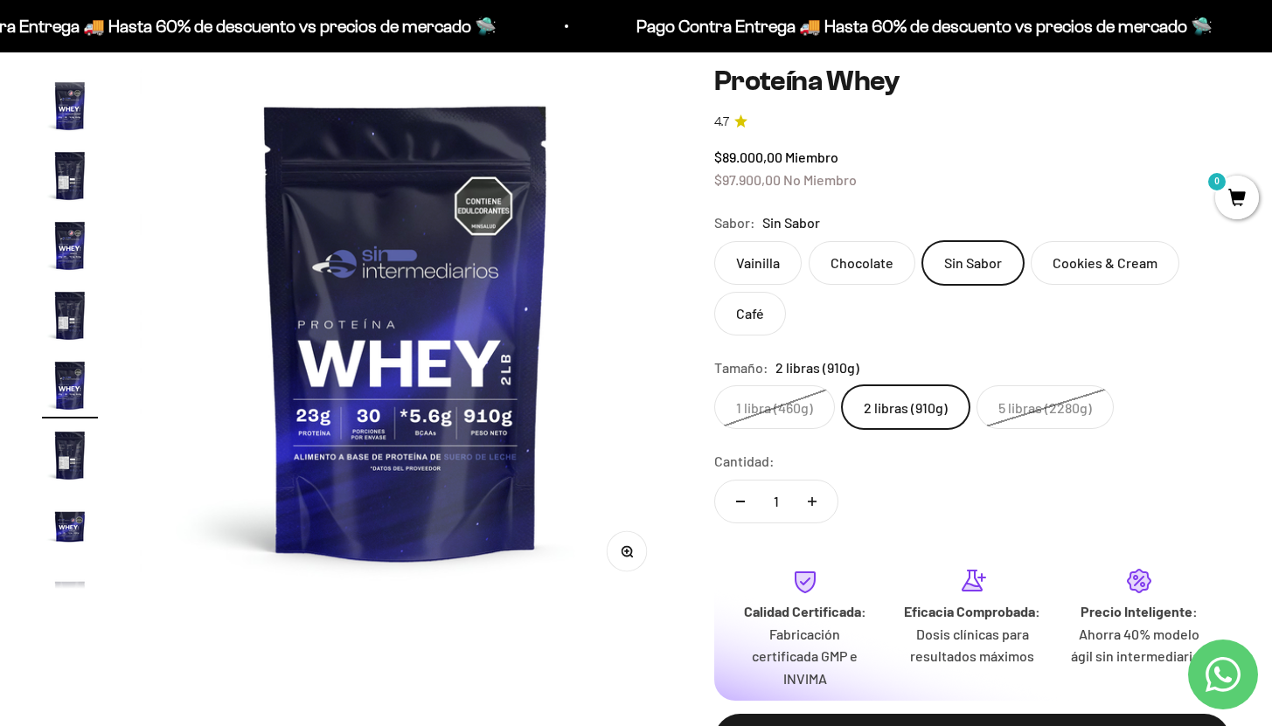
click at [755, 315] on label "Café" at bounding box center [750, 314] width 72 height 44
click at [714, 241] on input "Café" at bounding box center [713, 240] width 1 height 1
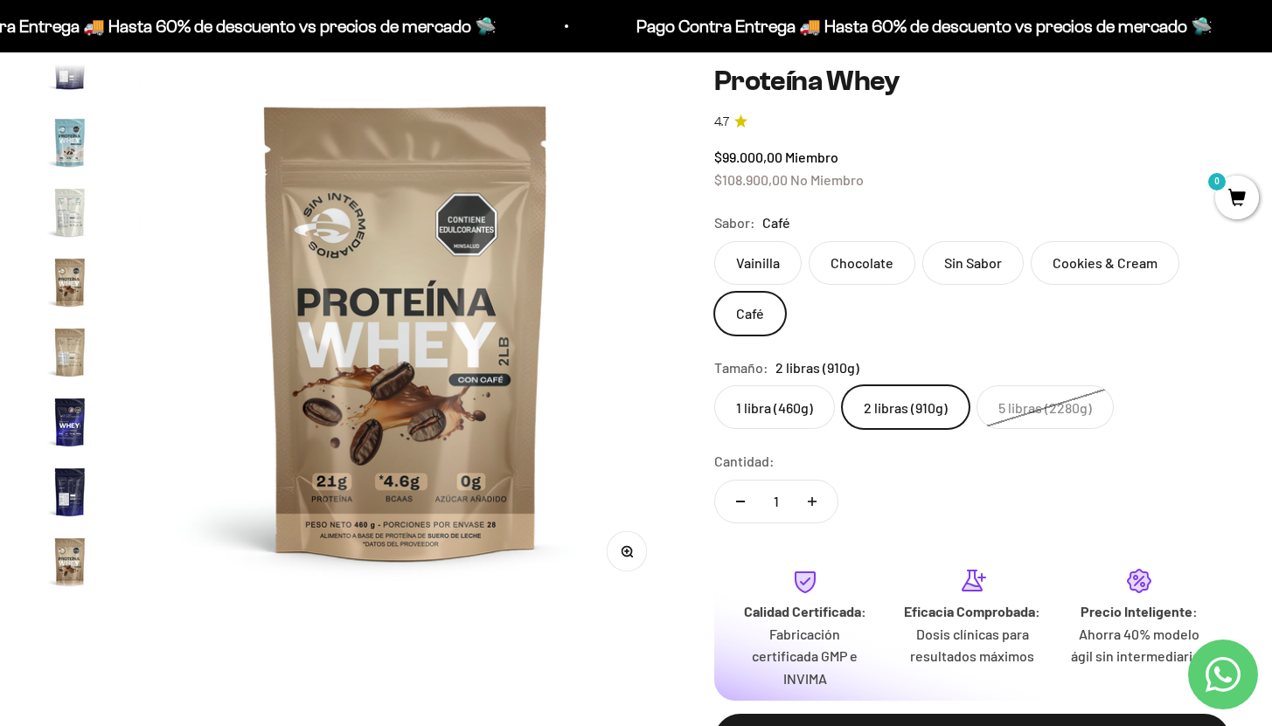
scroll to position [841, 0]
click at [1099, 262] on label "Cookies & Cream" at bounding box center [1104, 263] width 149 height 44
click at [714, 241] on input "Cookies & Cream" at bounding box center [713, 240] width 1 height 1
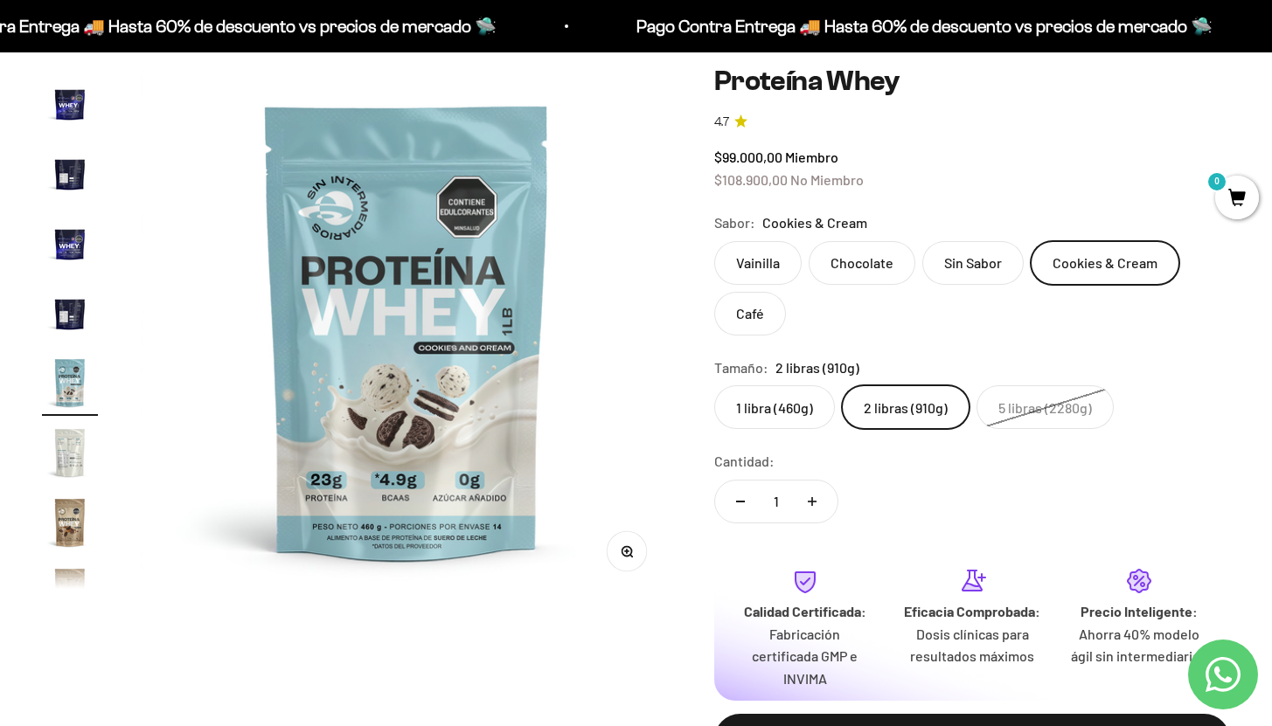
scroll to position [592, 0]
click at [761, 255] on label "Vainilla" at bounding box center [757, 263] width 87 height 44
click at [714, 241] on input "Vainilla" at bounding box center [713, 240] width 1 height 1
